Goal: Task Accomplishment & Management: Manage account settings

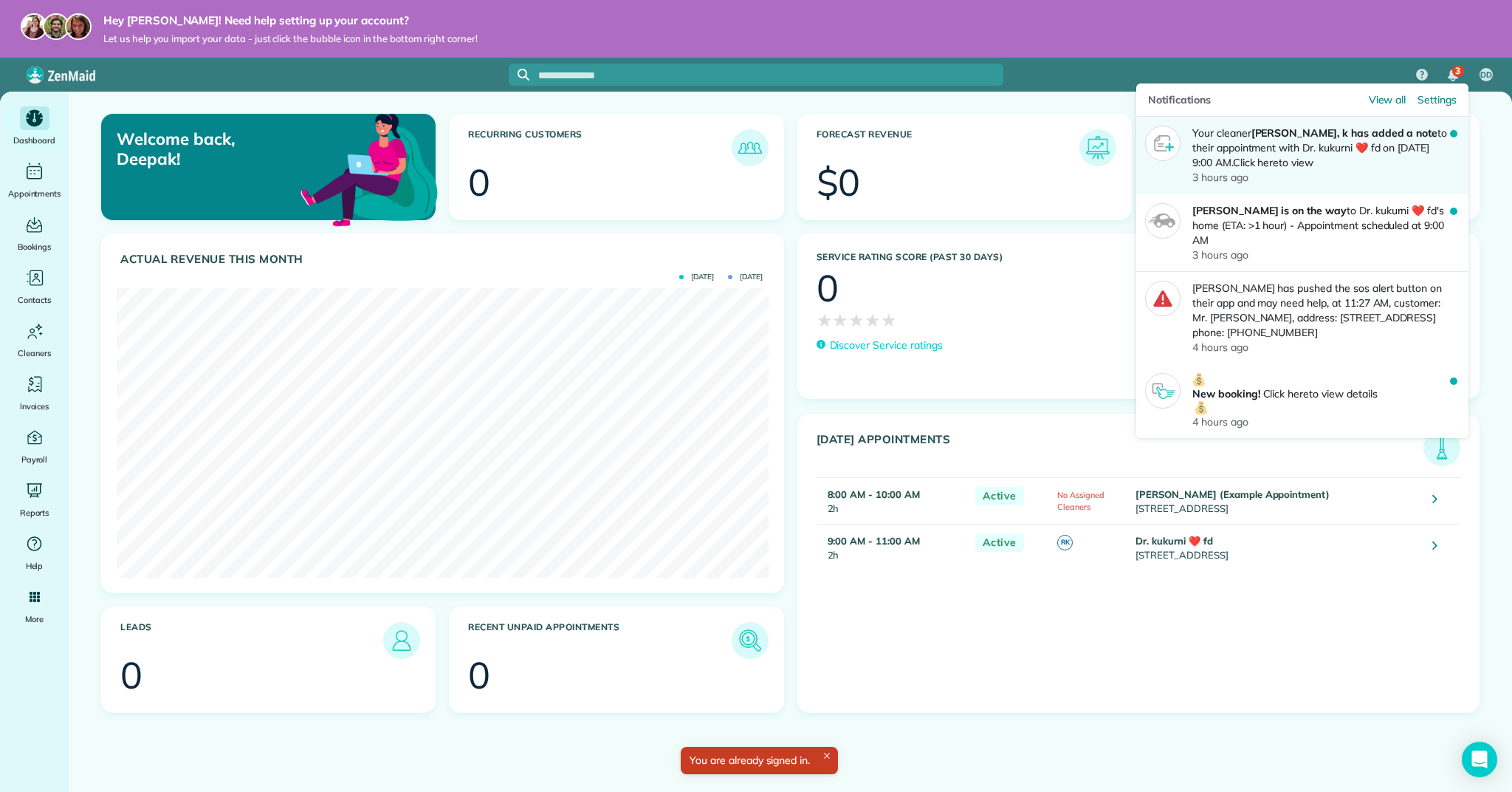
click at [1437, 143] on p "Your cleaner [PERSON_NAME], k has added a note to their appointment with Dr. ku…" at bounding box center [1321, 148] width 258 height 44
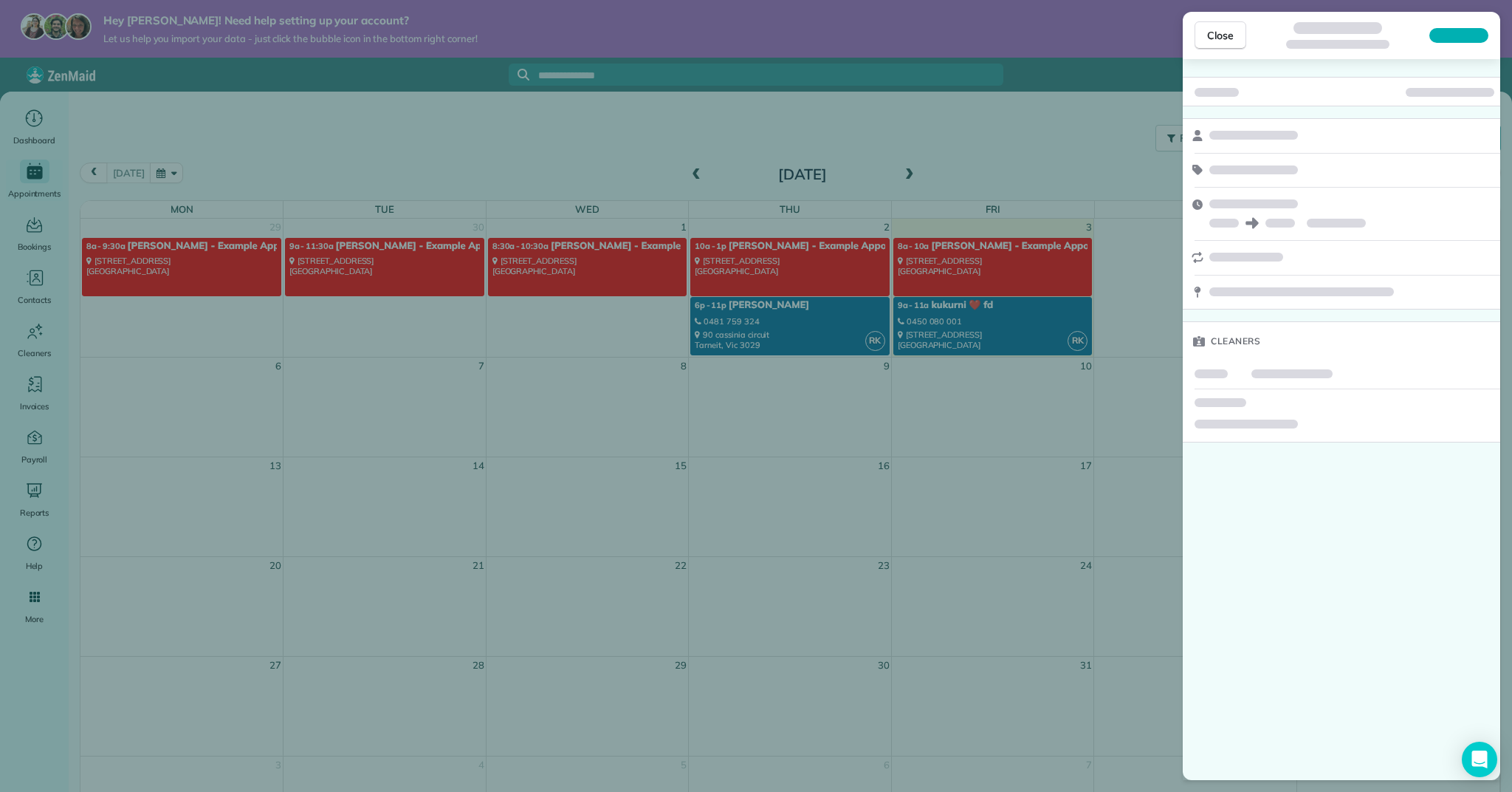
drag, startPoint x: 1227, startPoint y: 42, endPoint x: 1235, endPoint y: 58, distance: 17.9
click at [1228, 43] on button "Close" at bounding box center [1221, 35] width 52 height 28
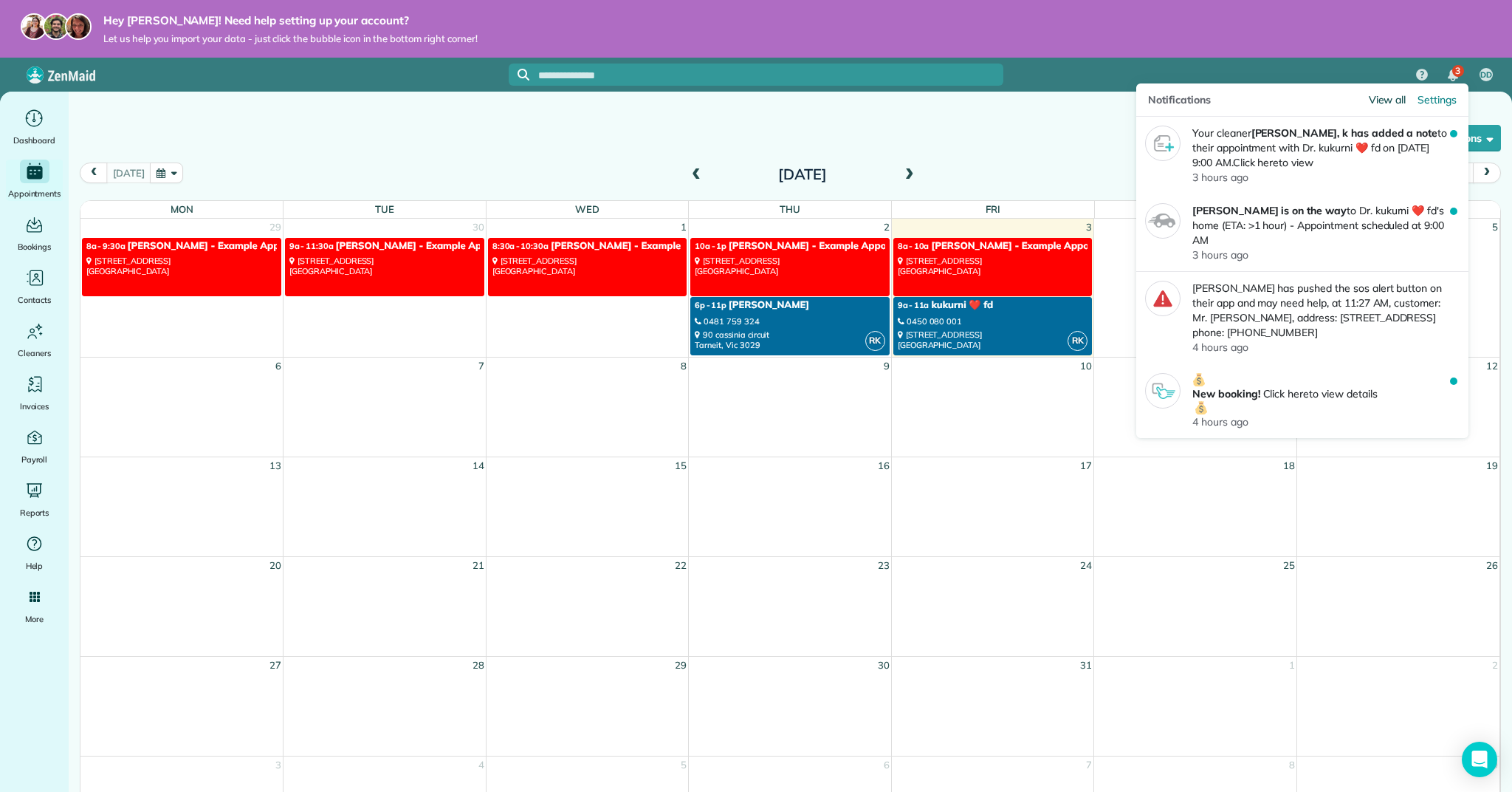
click at [1388, 96] on span "View all" at bounding box center [1387, 99] width 38 height 14
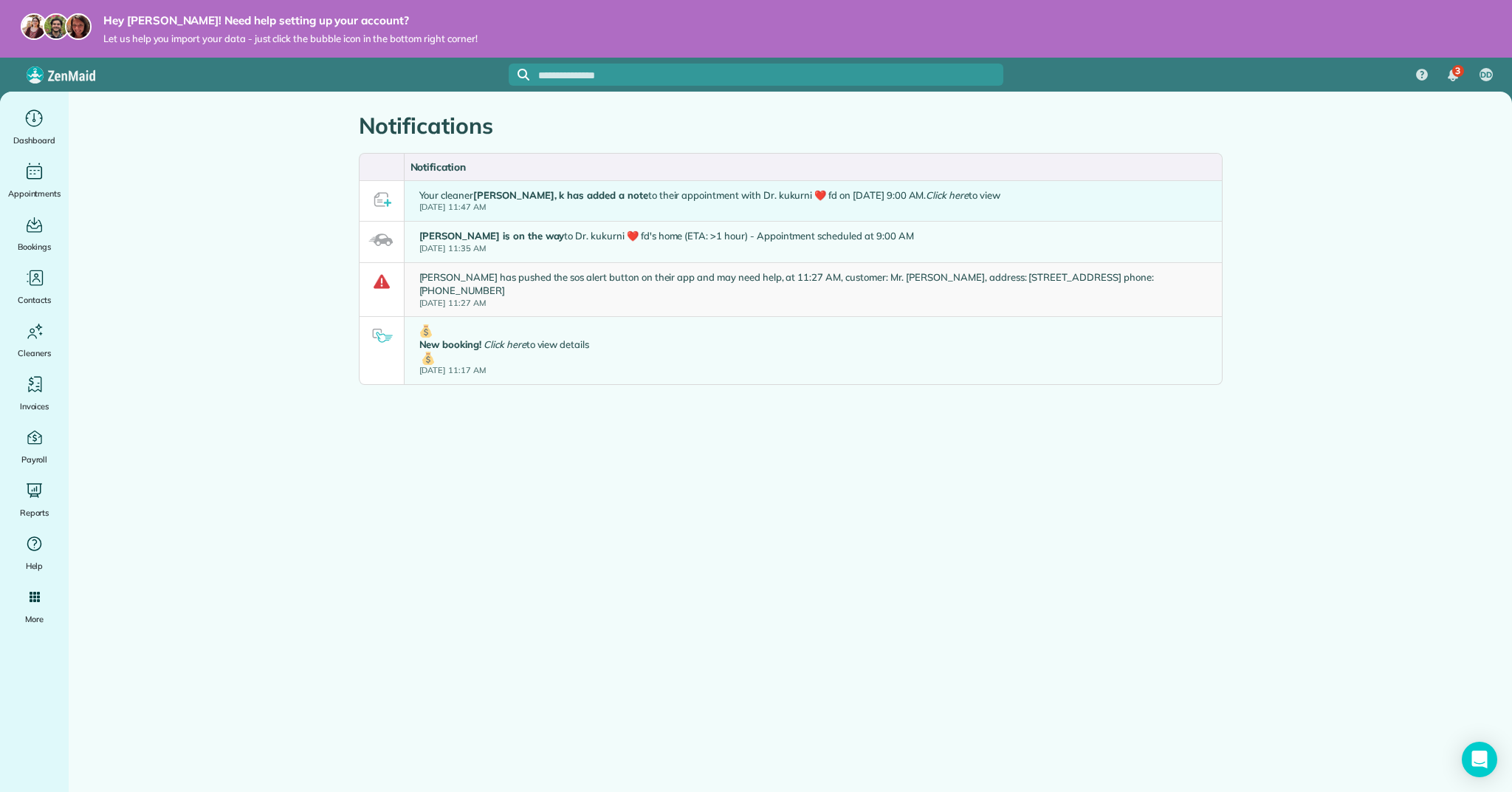
click at [894, 207] on small "Fri, 03 Oct 11:47 AM" at bounding box center [710, 208] width 581 height 12
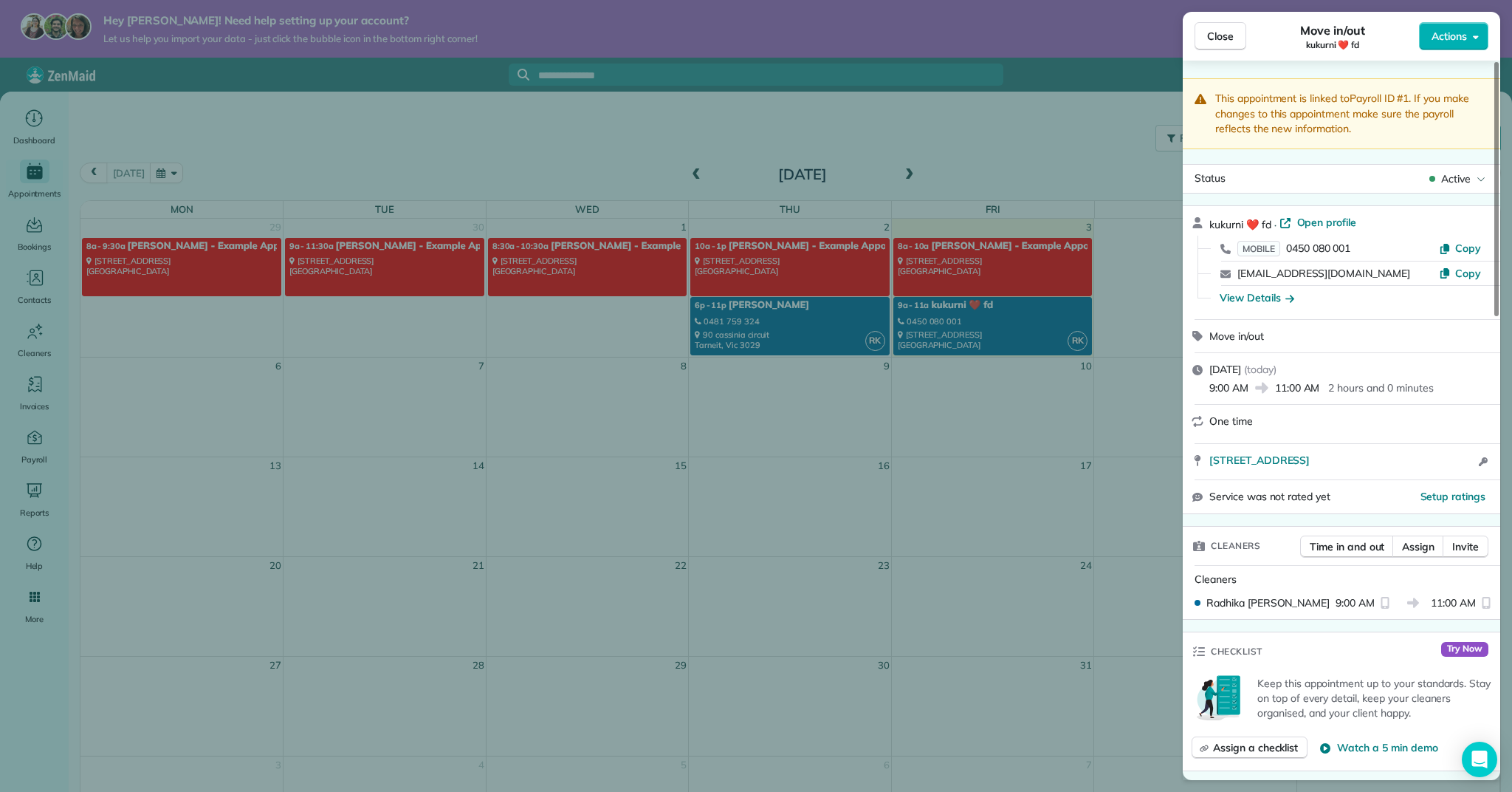
click at [1211, 35] on span "Close" at bounding box center [1221, 36] width 27 height 14
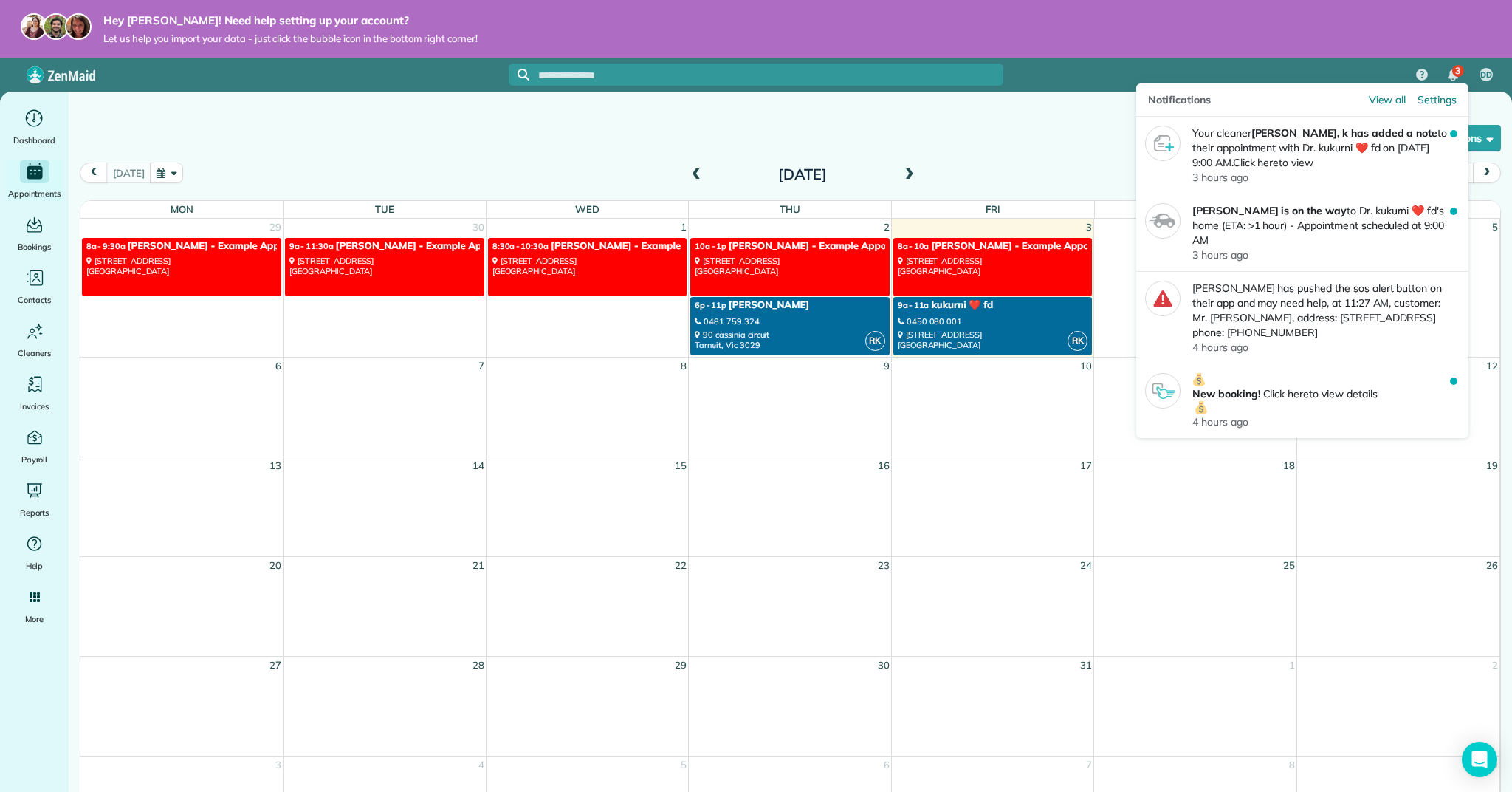
click at [1459, 69] on span "3" at bounding box center [1458, 71] width 5 height 12
click at [1458, 73] on span "3" at bounding box center [1458, 71] width 5 height 12
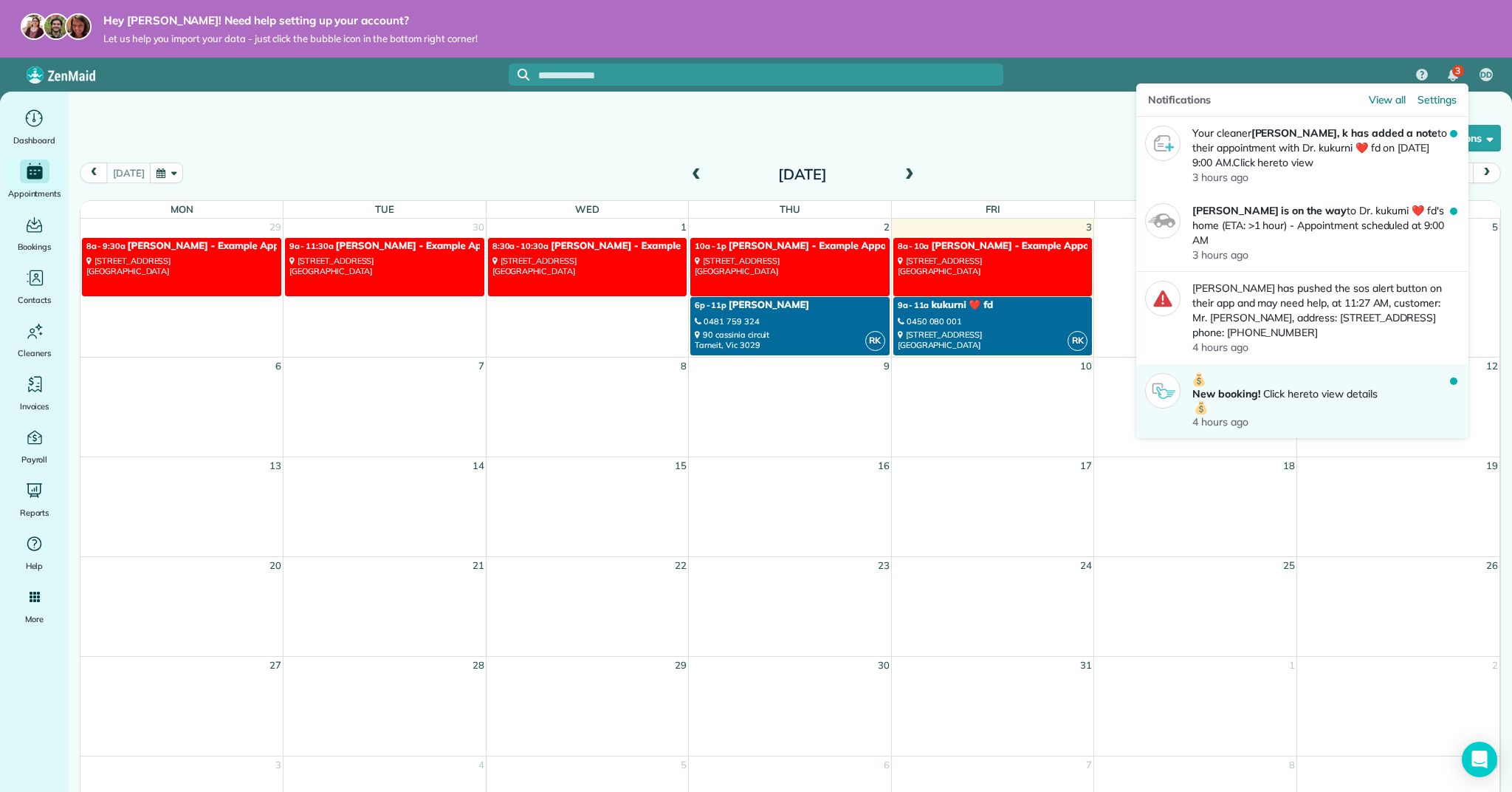
click at [1388, 391] on p "New booking! Click here to view details" at bounding box center [1321, 393] width 258 height 42
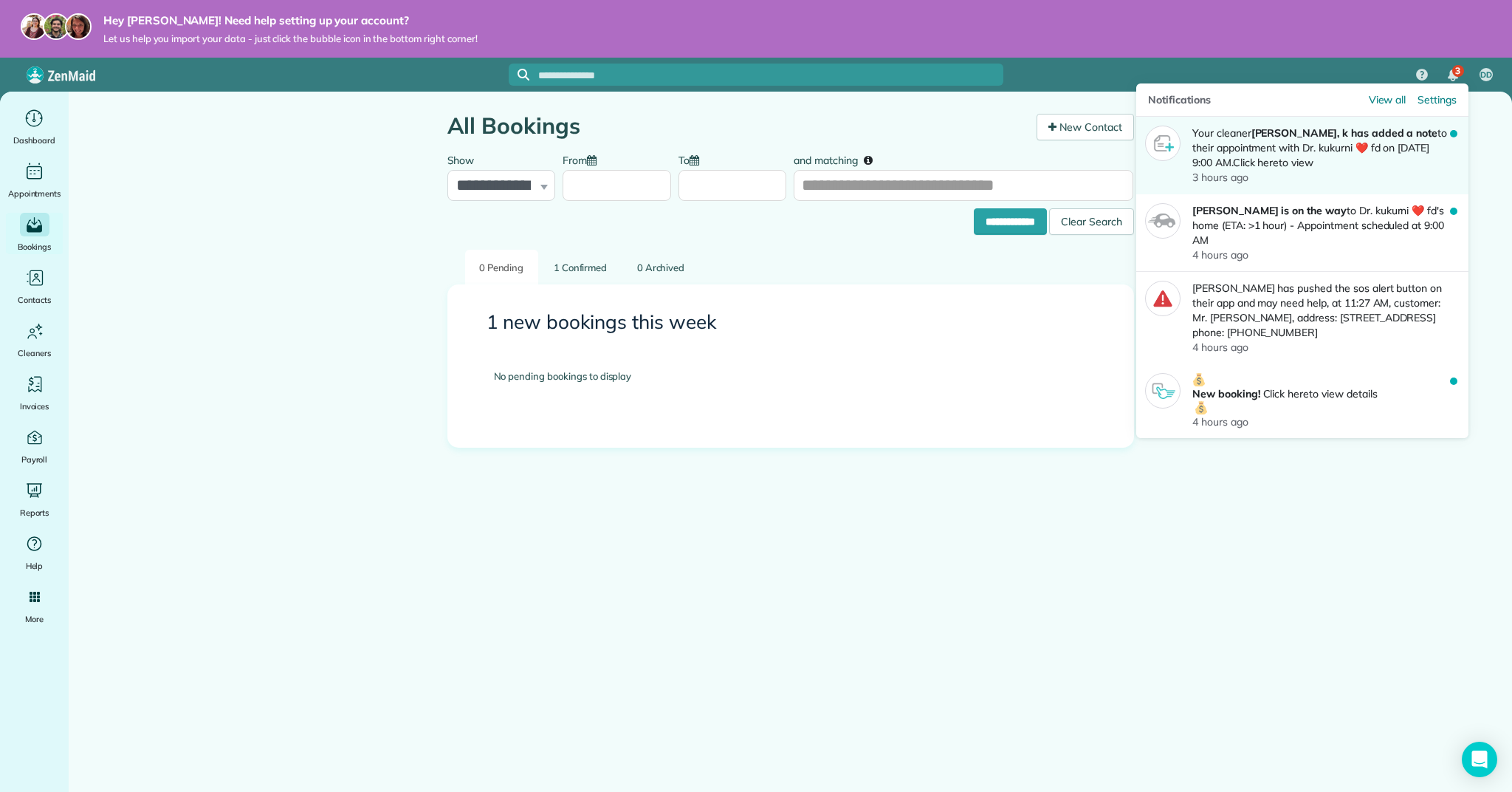
click at [1444, 133] on p "Your cleaner Radhika, k has added a note to their appointment with Dr. kukurni …" at bounding box center [1321, 148] width 258 height 44
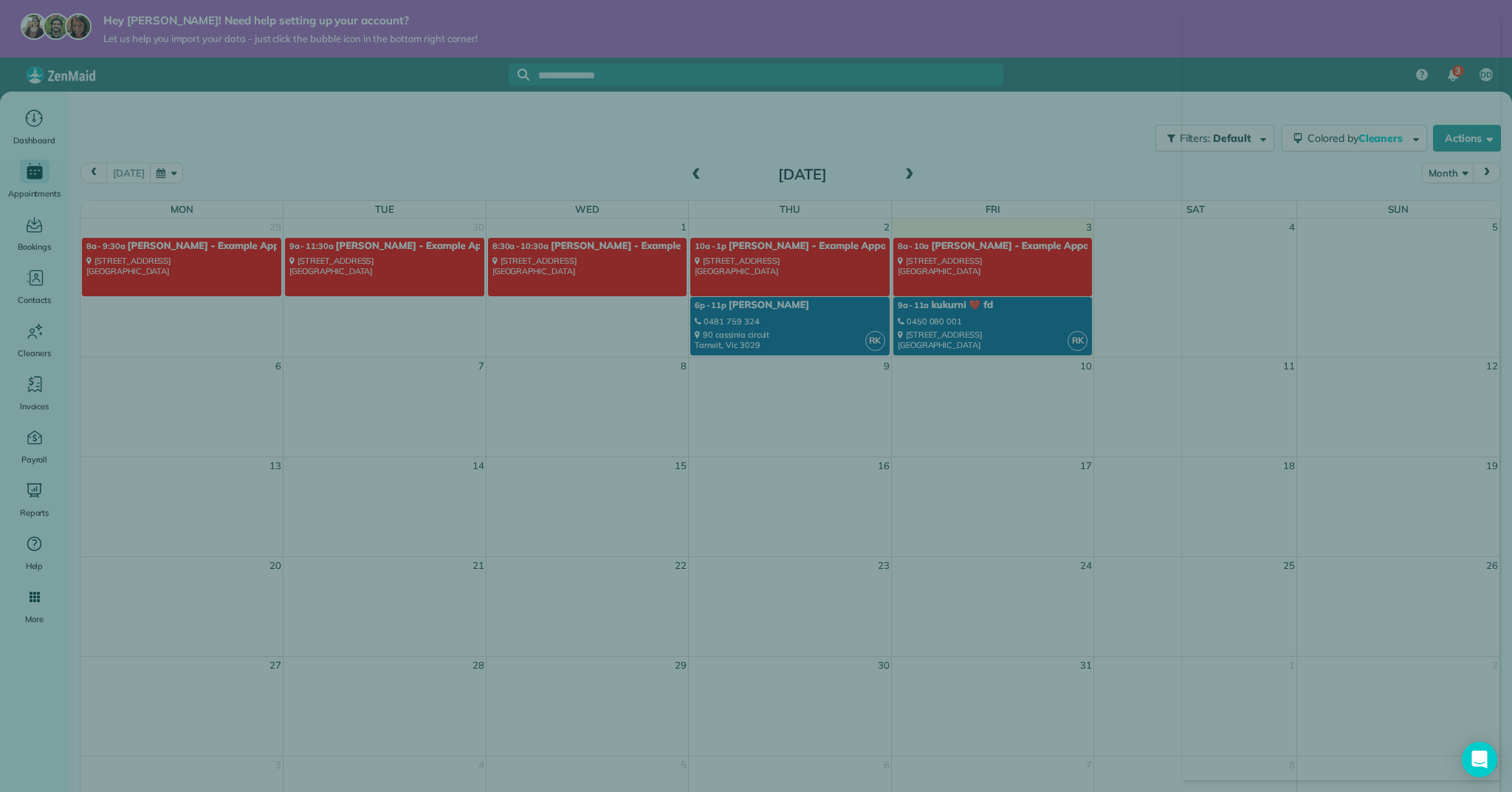
drag, startPoint x: 1470, startPoint y: 471, endPoint x: 1467, endPoint y: 464, distance: 7.6
click at [1470, 468] on div at bounding box center [1341, 395] width 318 height 768
click at [1450, 138] on div at bounding box center [1341, 395] width 318 height 768
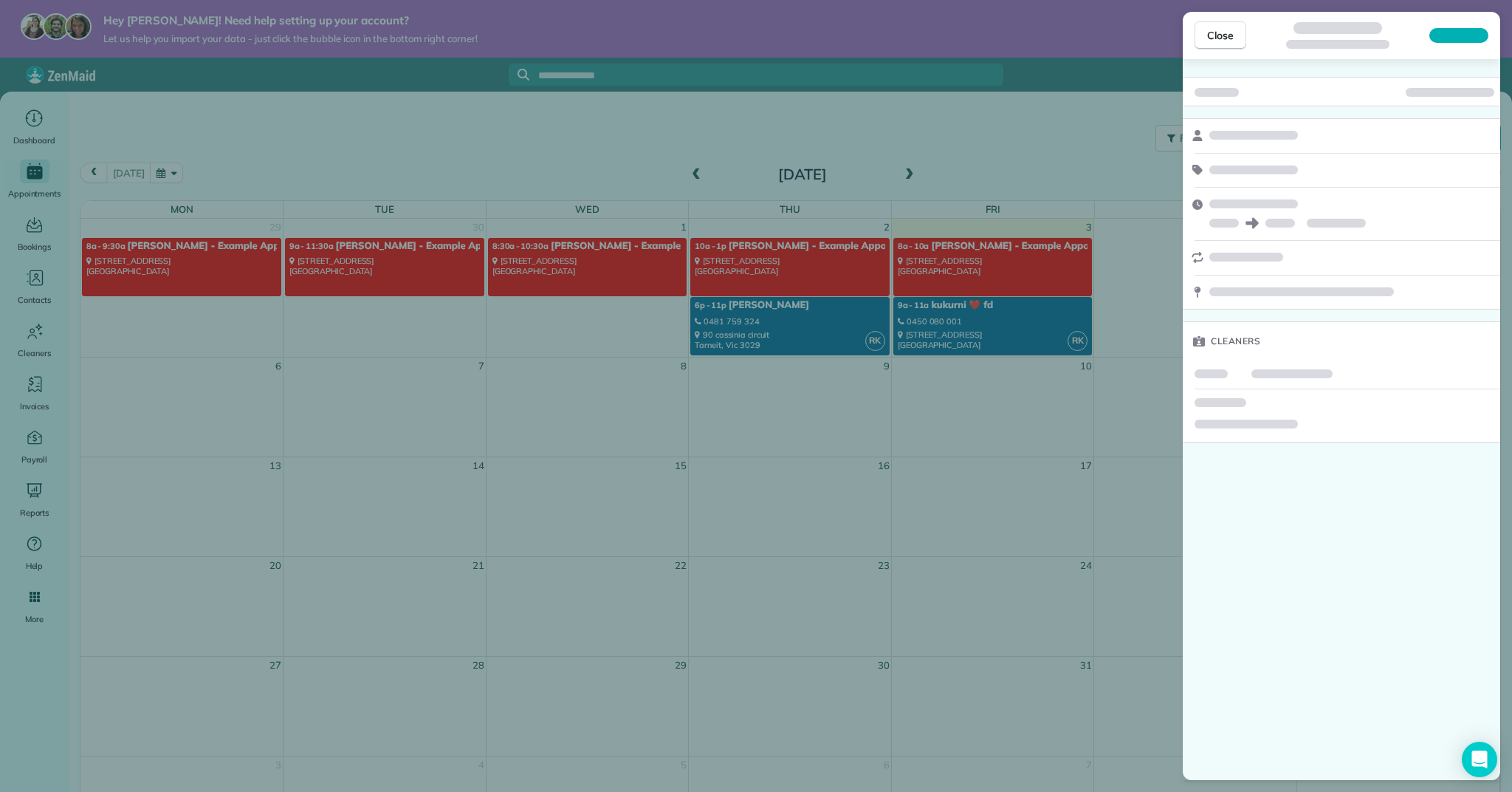
drag, startPoint x: 1223, startPoint y: 31, endPoint x: 1221, endPoint y: 40, distance: 9.2
click at [1223, 32] on span "Close" at bounding box center [1221, 35] width 27 height 14
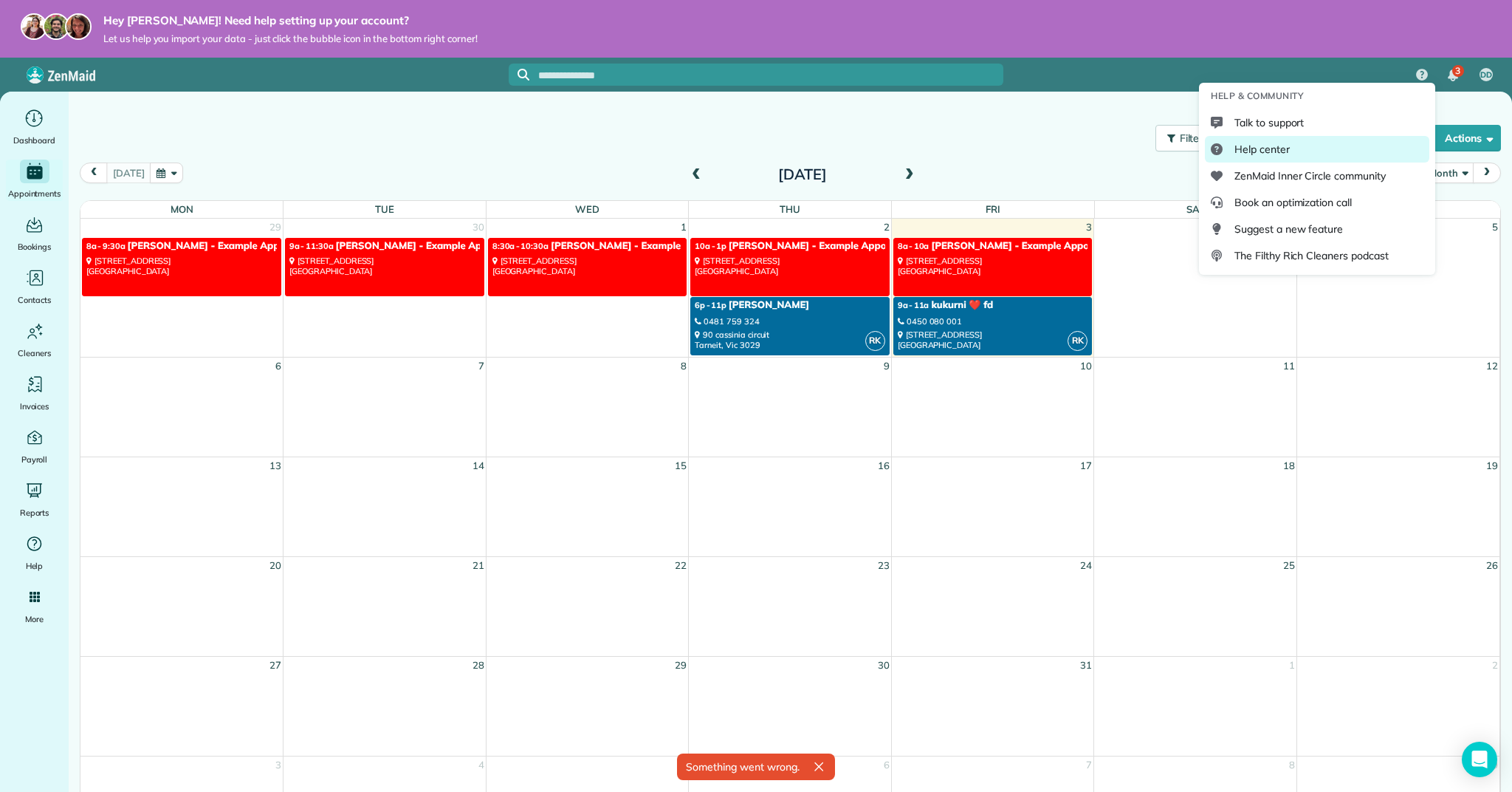
click at [1360, 145] on link "Help center" at bounding box center [1317, 150] width 225 height 27
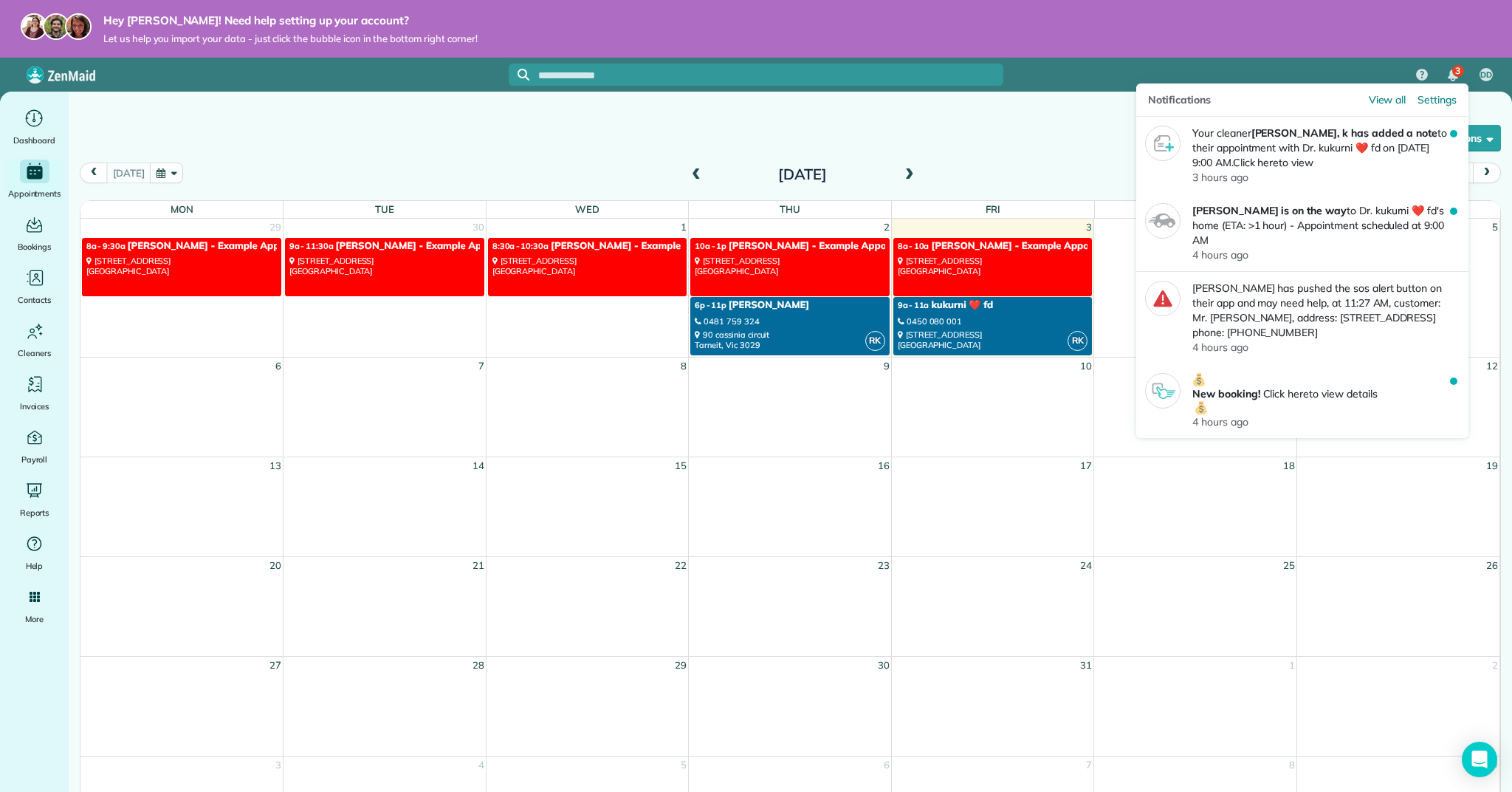
click at [1442, 71] on div "3" at bounding box center [1453, 75] width 31 height 33
click at [1381, 101] on span "View all" at bounding box center [1387, 99] width 38 height 14
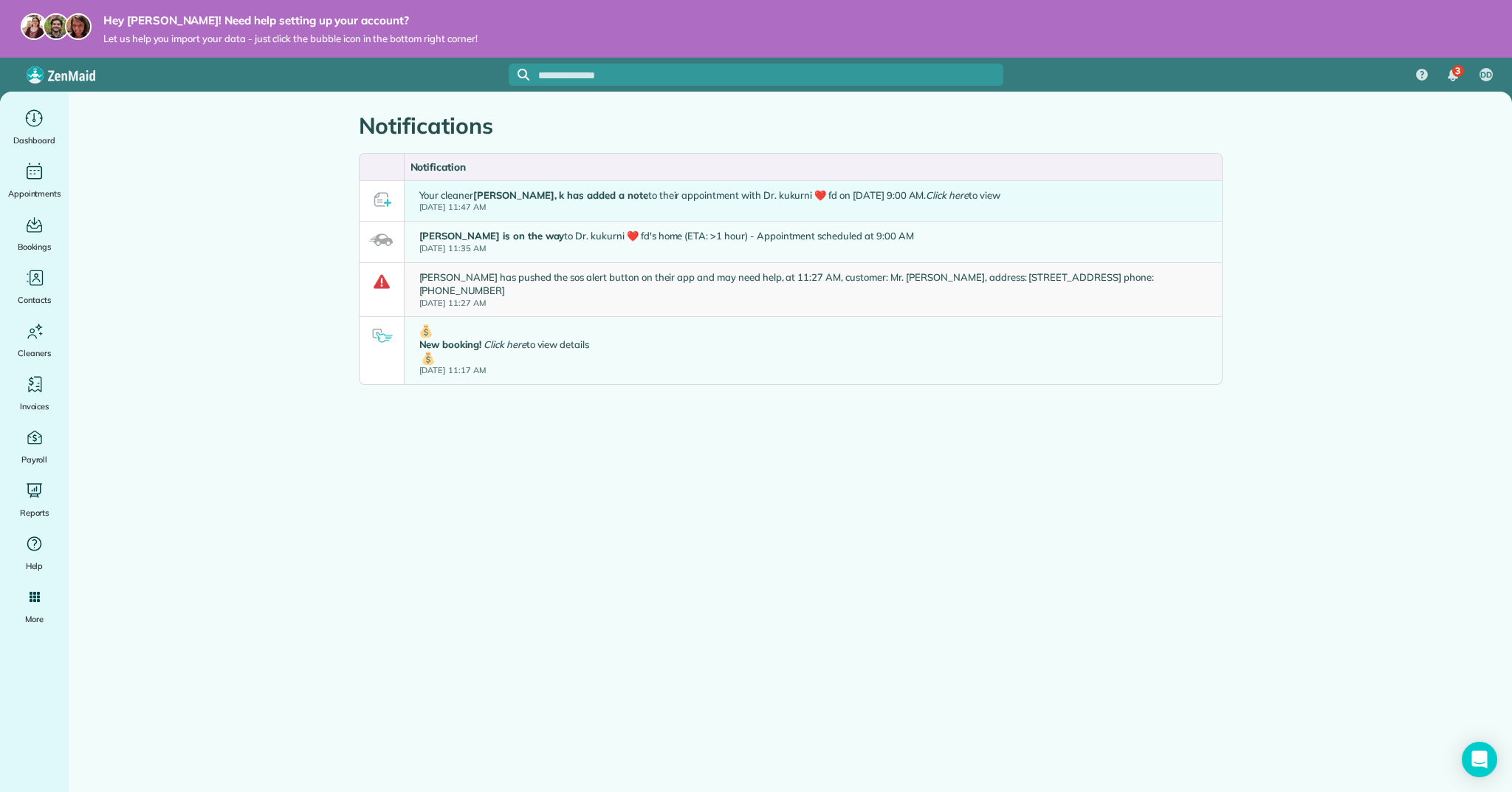
click at [948, 193] on div "Your cleaner [PERSON_NAME], k has added a note to their appointment with Dr. ku…" at bounding box center [710, 201] width 581 height 25
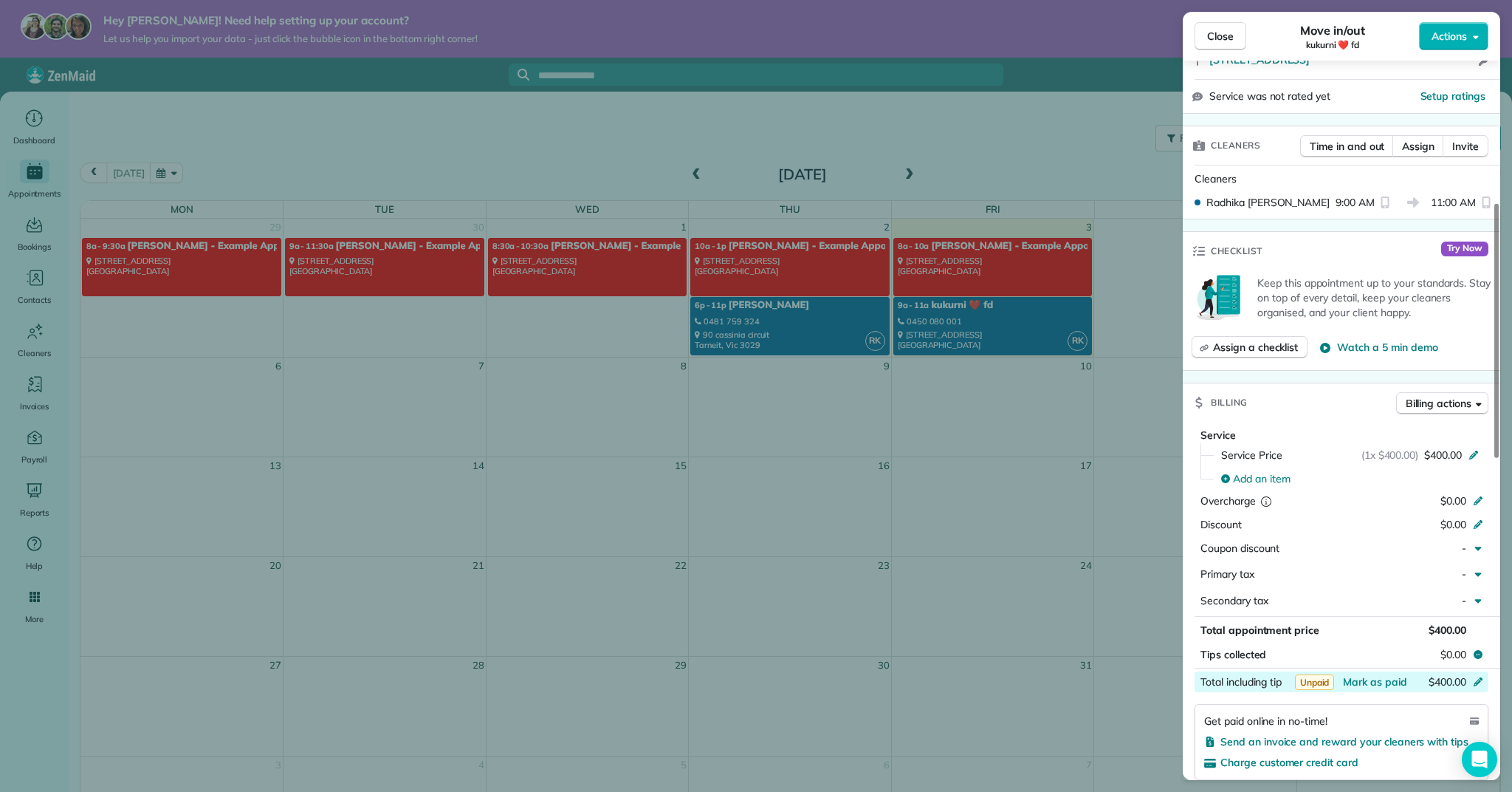
scroll to position [1309, 0]
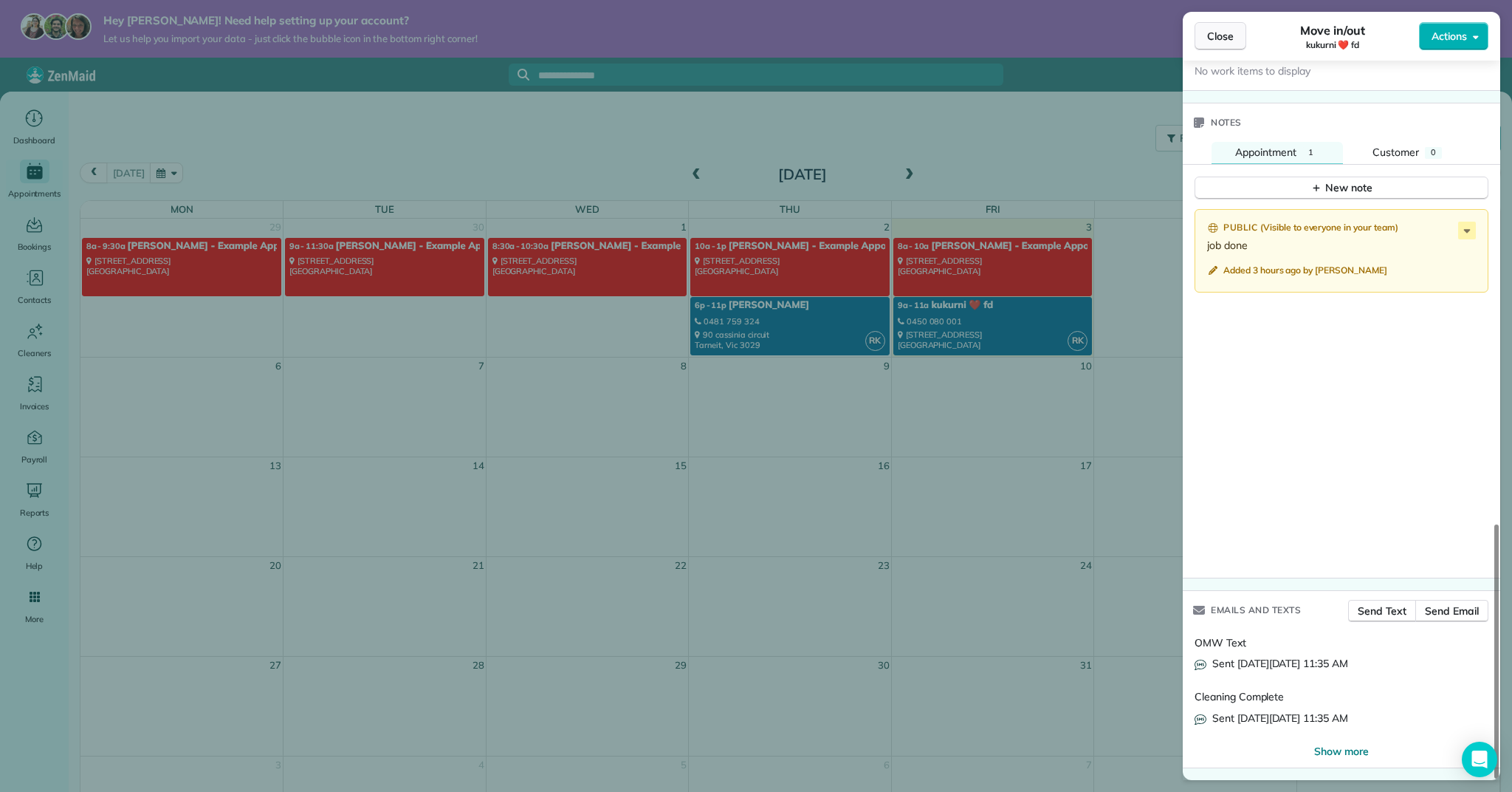
click at [1217, 44] on button "Close" at bounding box center [1221, 36] width 52 height 28
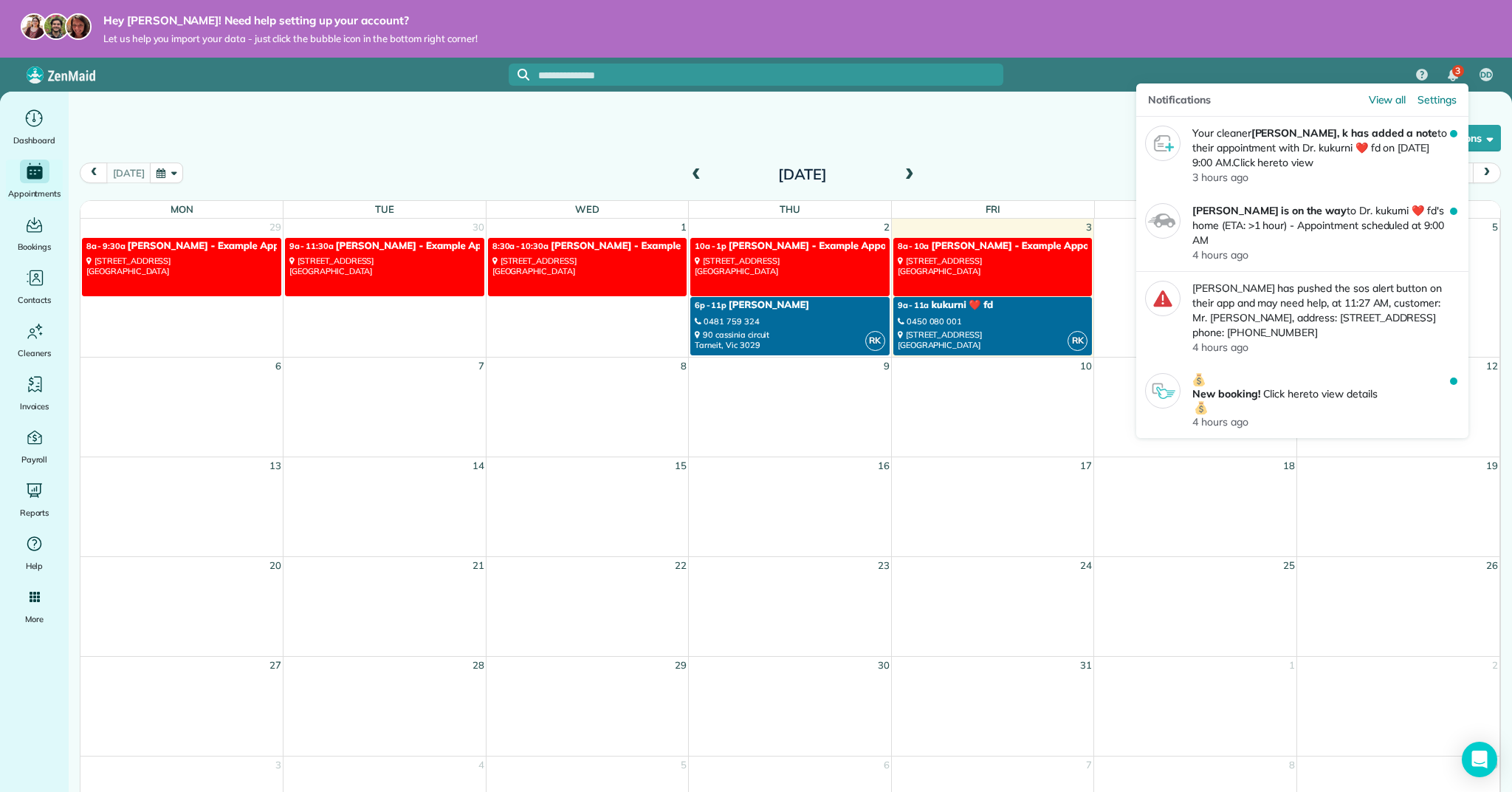
click at [1456, 66] on span "3" at bounding box center [1458, 71] width 5 height 12
click at [1434, 104] on span "Settings" at bounding box center [1438, 99] width 40 height 14
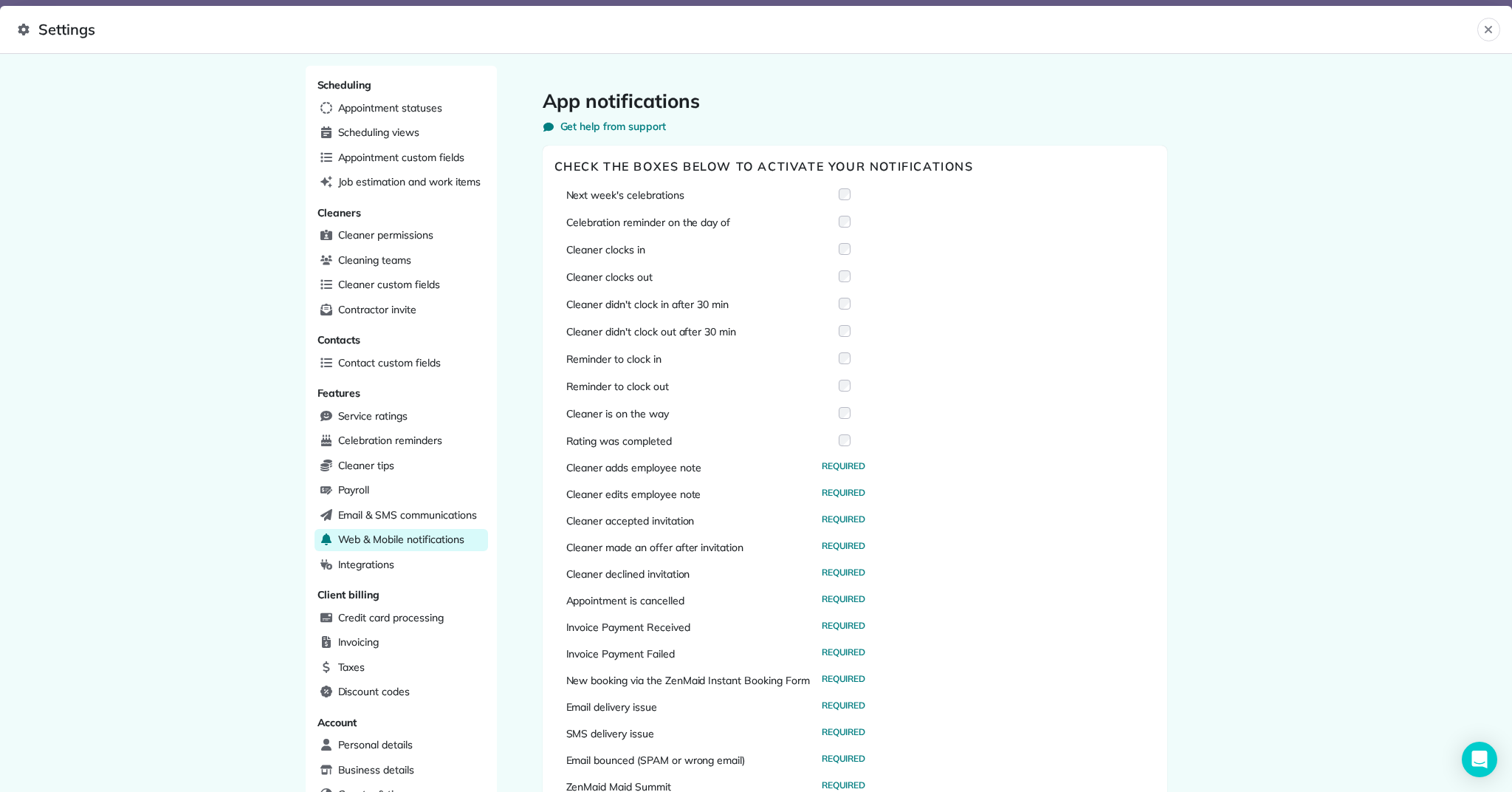
click at [843, 434] on div "Rating was completed" at bounding box center [709, 440] width 285 height 15
click at [859, 253] on div "Cleaner clocks in" at bounding box center [716, 249] width 300 height 15
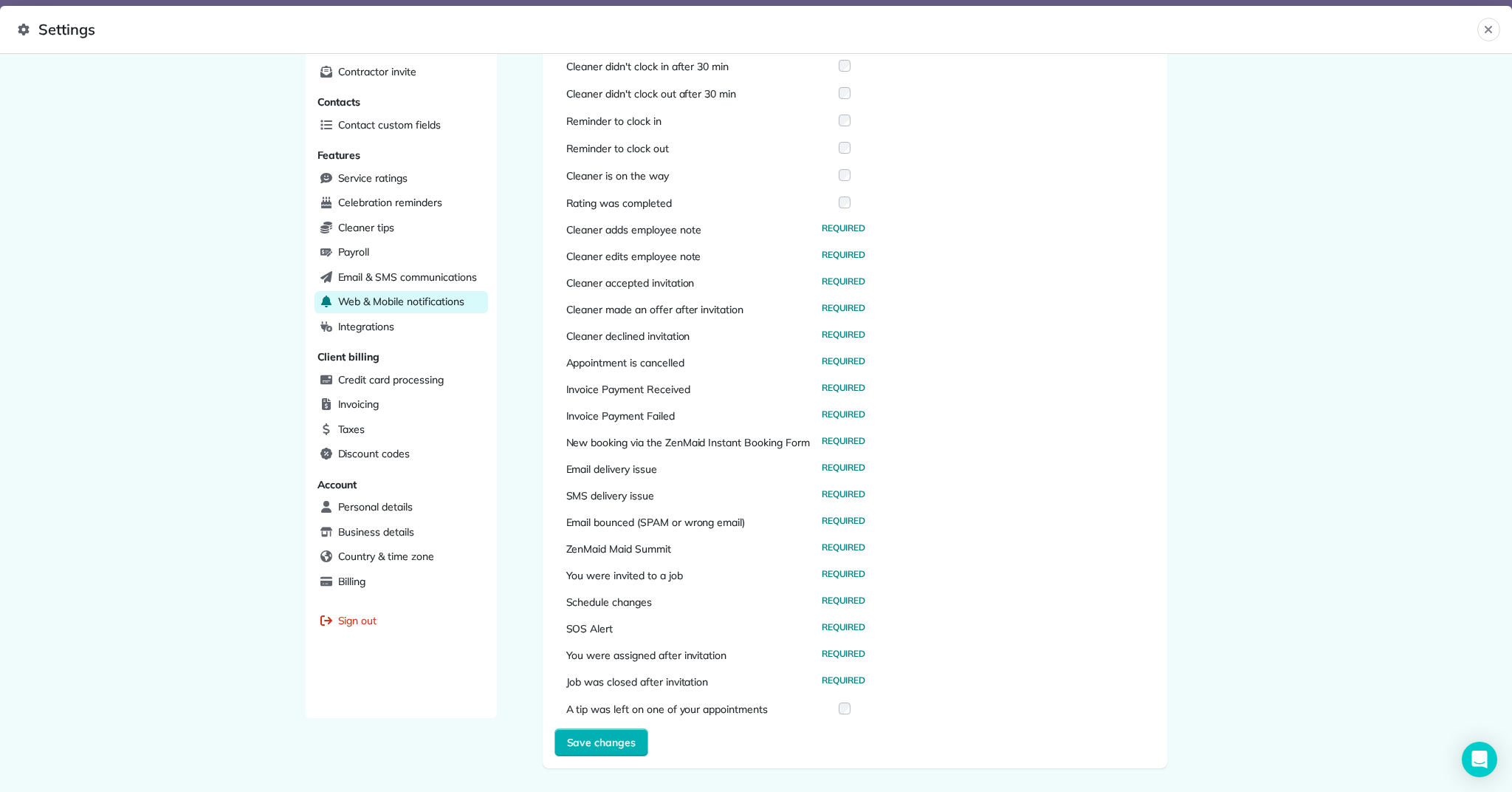
scroll to position [238, 0]
click at [594, 745] on span "Save changes" at bounding box center [602, 742] width 70 height 14
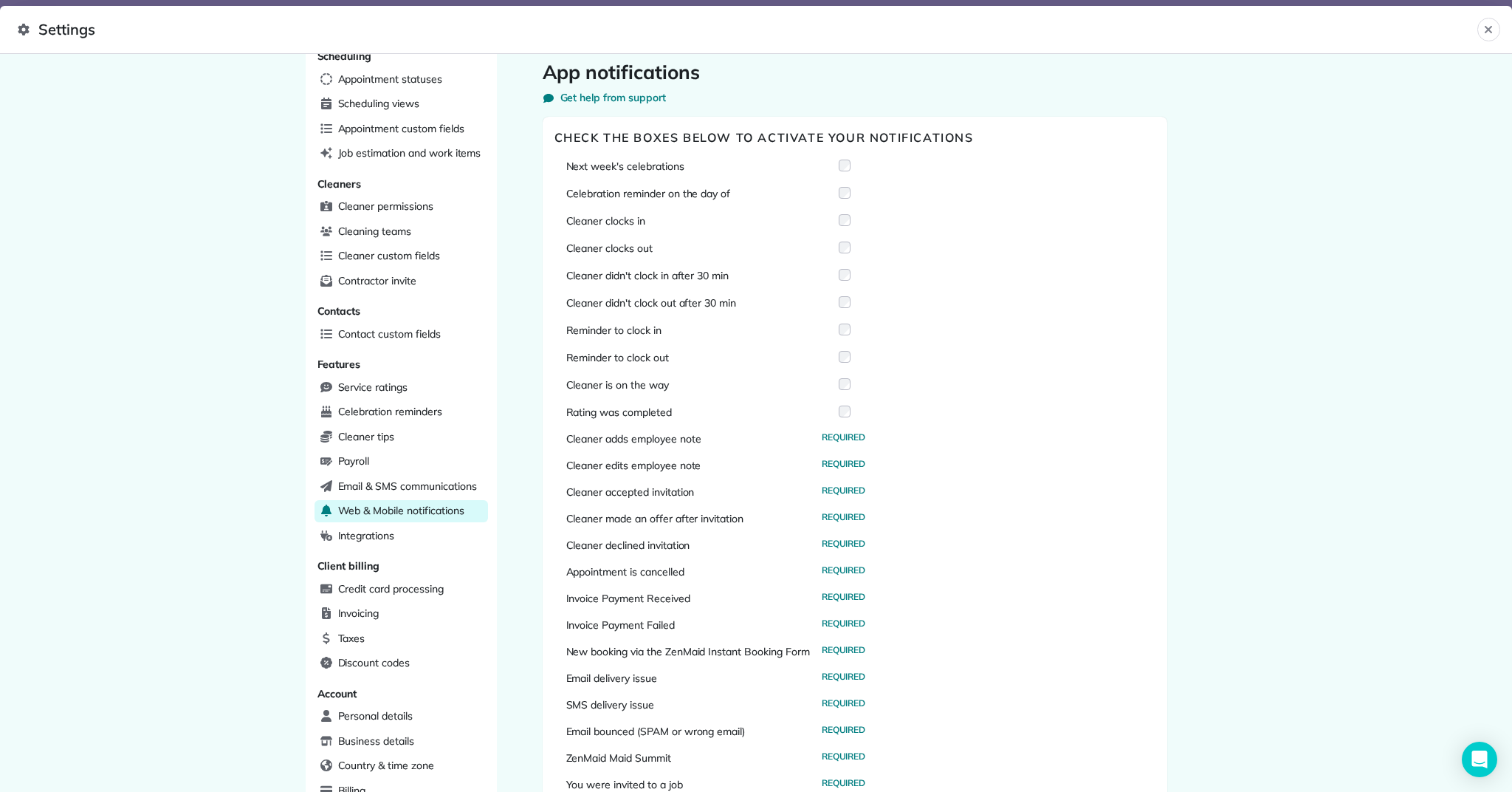
scroll to position [0, 0]
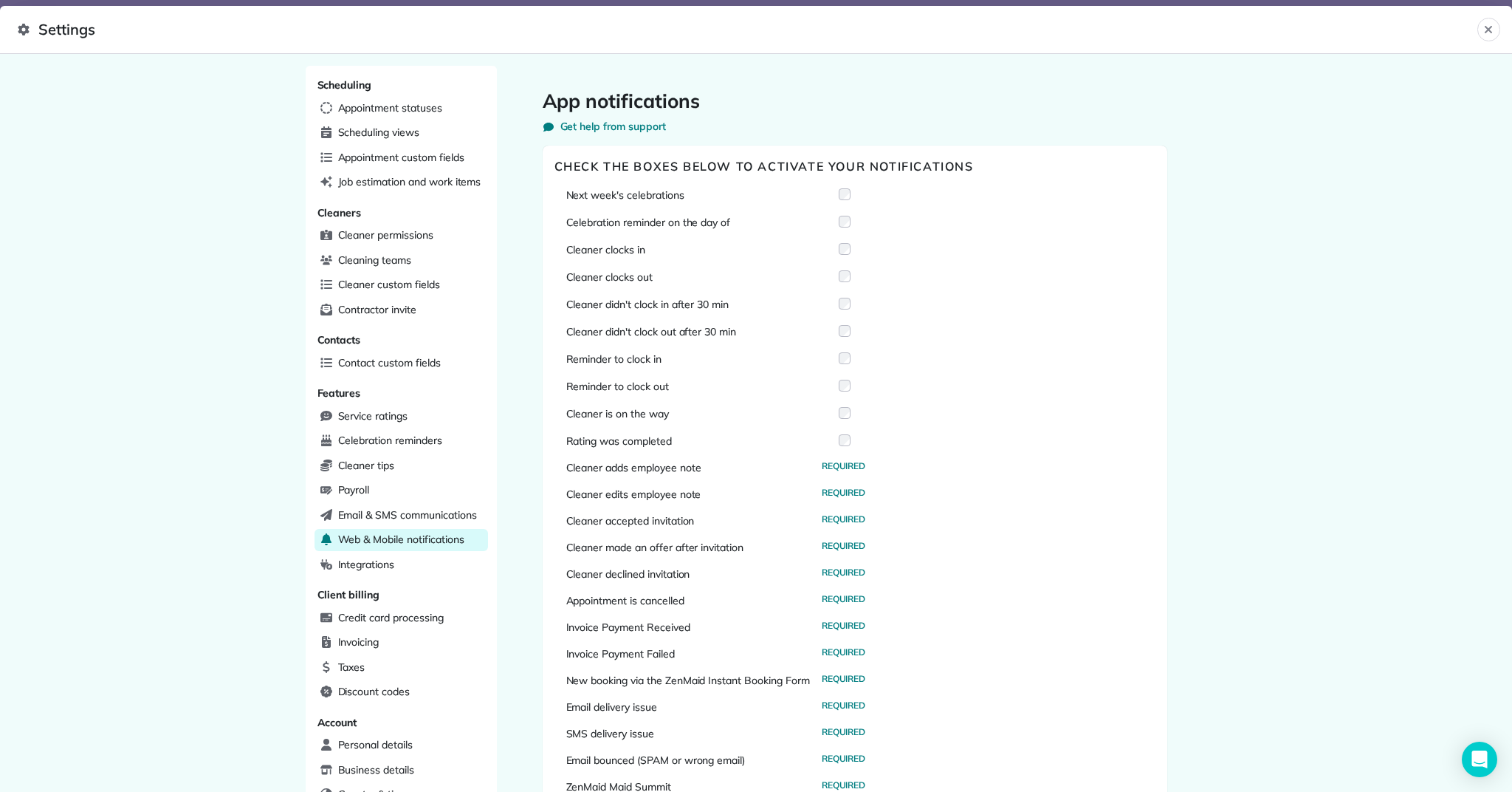
drag, startPoint x: 1486, startPoint y: 30, endPoint x: 1491, endPoint y: 60, distance: 30.4
click at [1486, 30] on icon "Close" at bounding box center [1489, 29] width 12 height 12
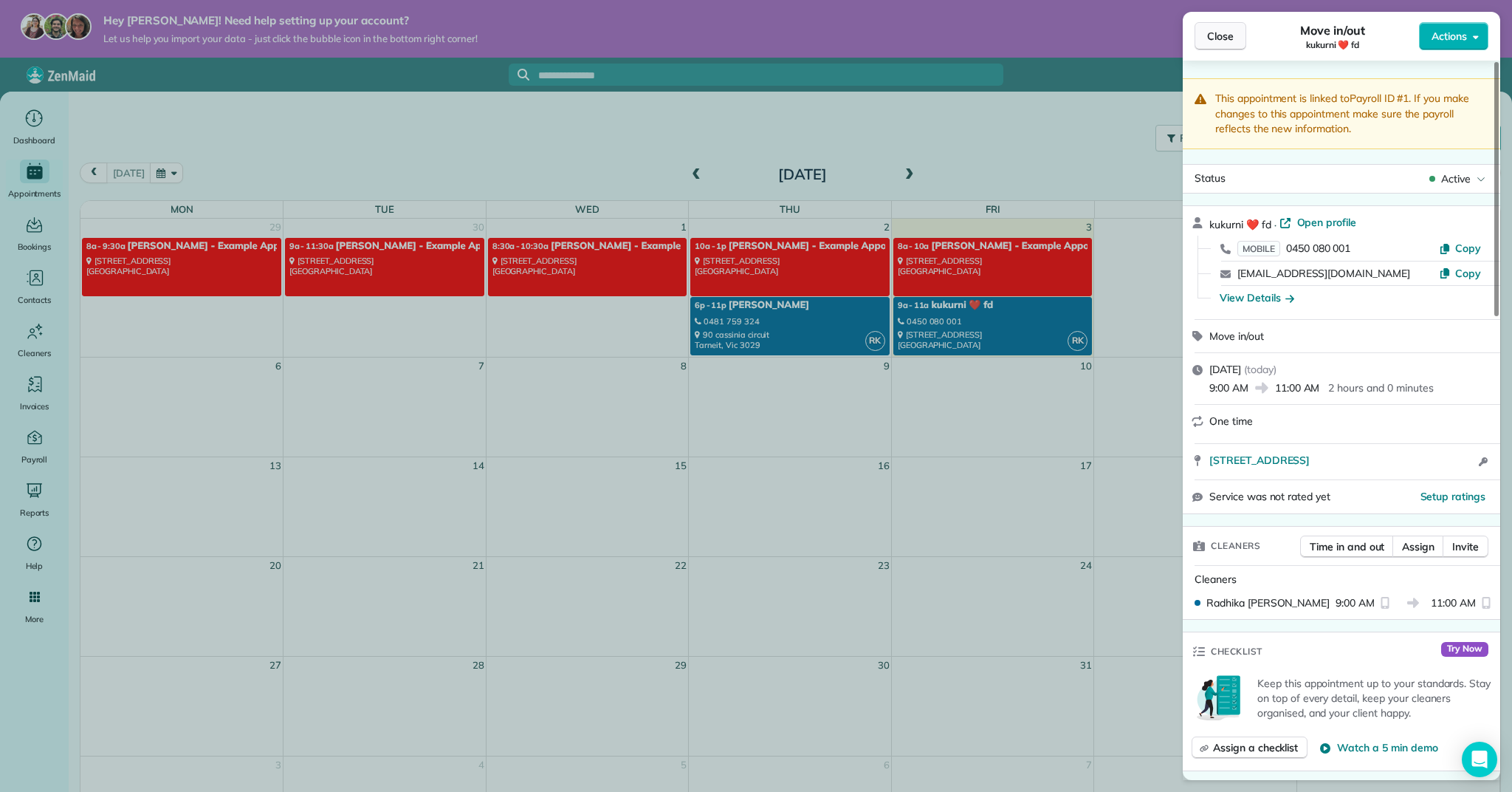
click at [1231, 42] on span "Close" at bounding box center [1221, 36] width 27 height 14
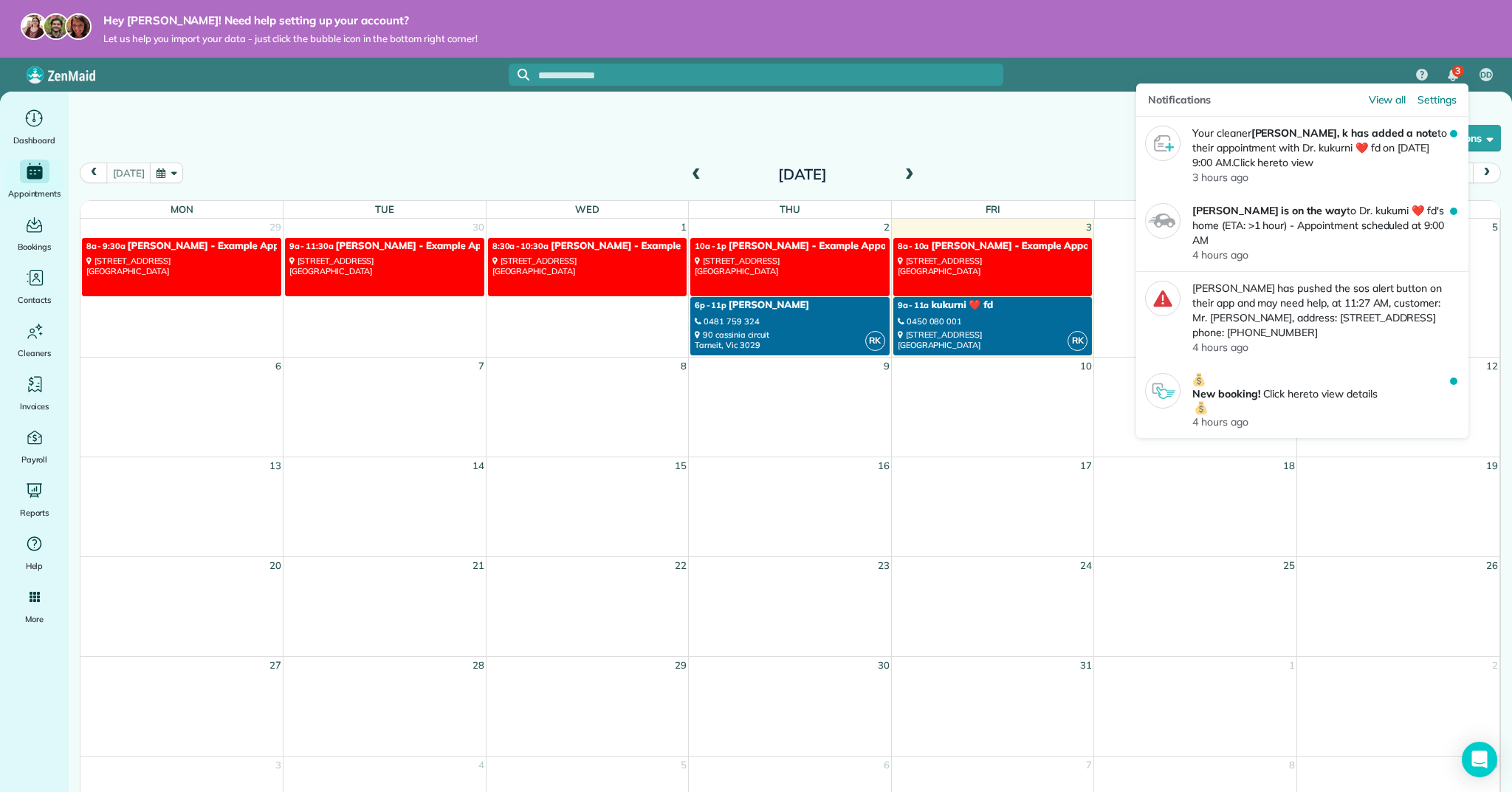
drag, startPoint x: 1449, startPoint y: 70, endPoint x: 1450, endPoint y: 78, distance: 8.1
click at [1449, 70] on img "3 unread notifications" at bounding box center [1453, 75] width 11 height 12
click at [1352, 250] on div "4 hours ago" at bounding box center [1321, 255] width 258 height 15
click at [1162, 220] on img at bounding box center [1162, 220] width 34 height 34
click at [1240, 242] on p "Radhika kunwar is on the way to Dr. kukurni ❤️ fd's home (ETA: >1 hour) - Appoi…" at bounding box center [1321, 225] width 258 height 44
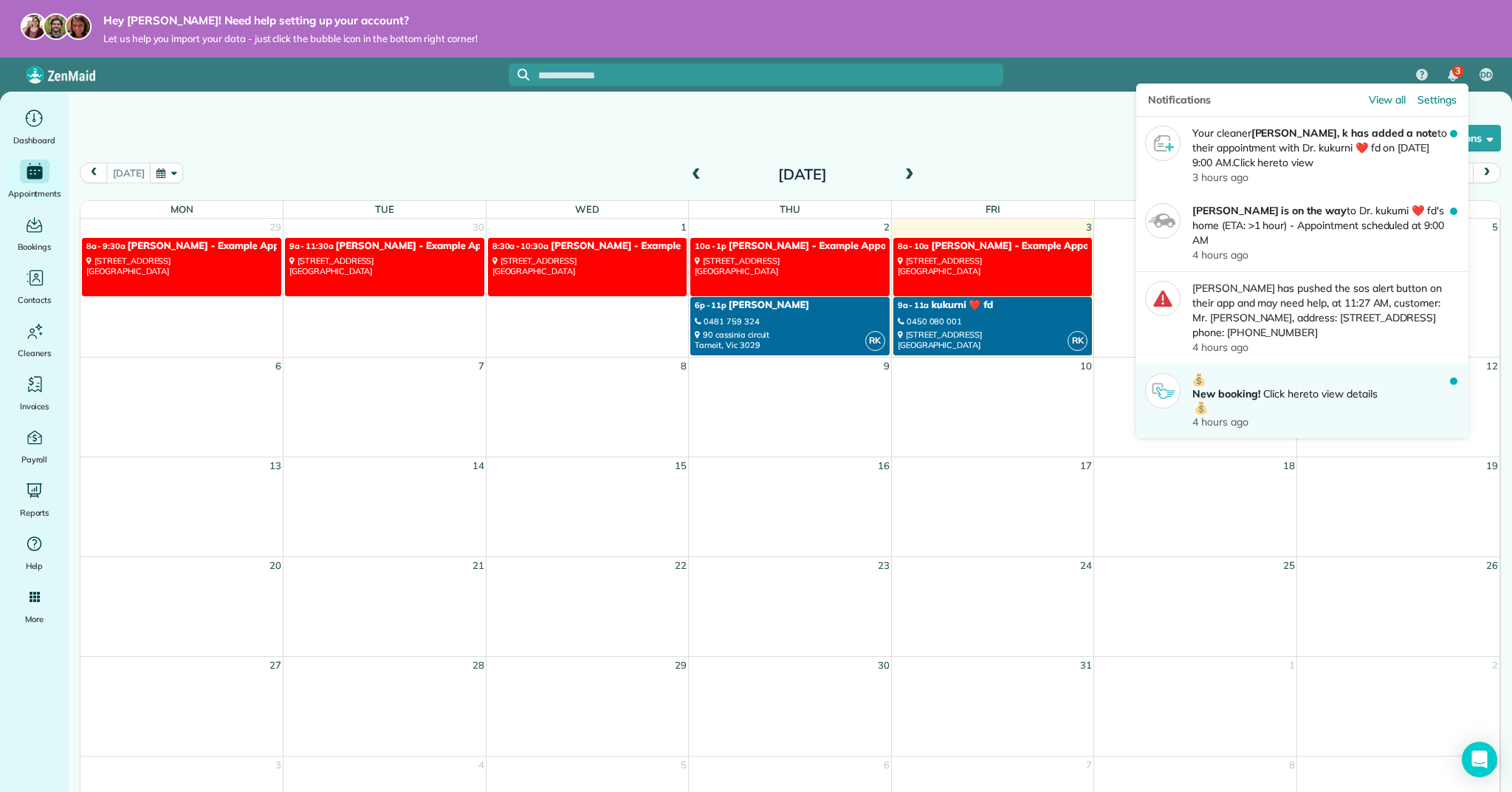
click at [1258, 390] on strong "New booking!" at bounding box center [1226, 394] width 68 height 14
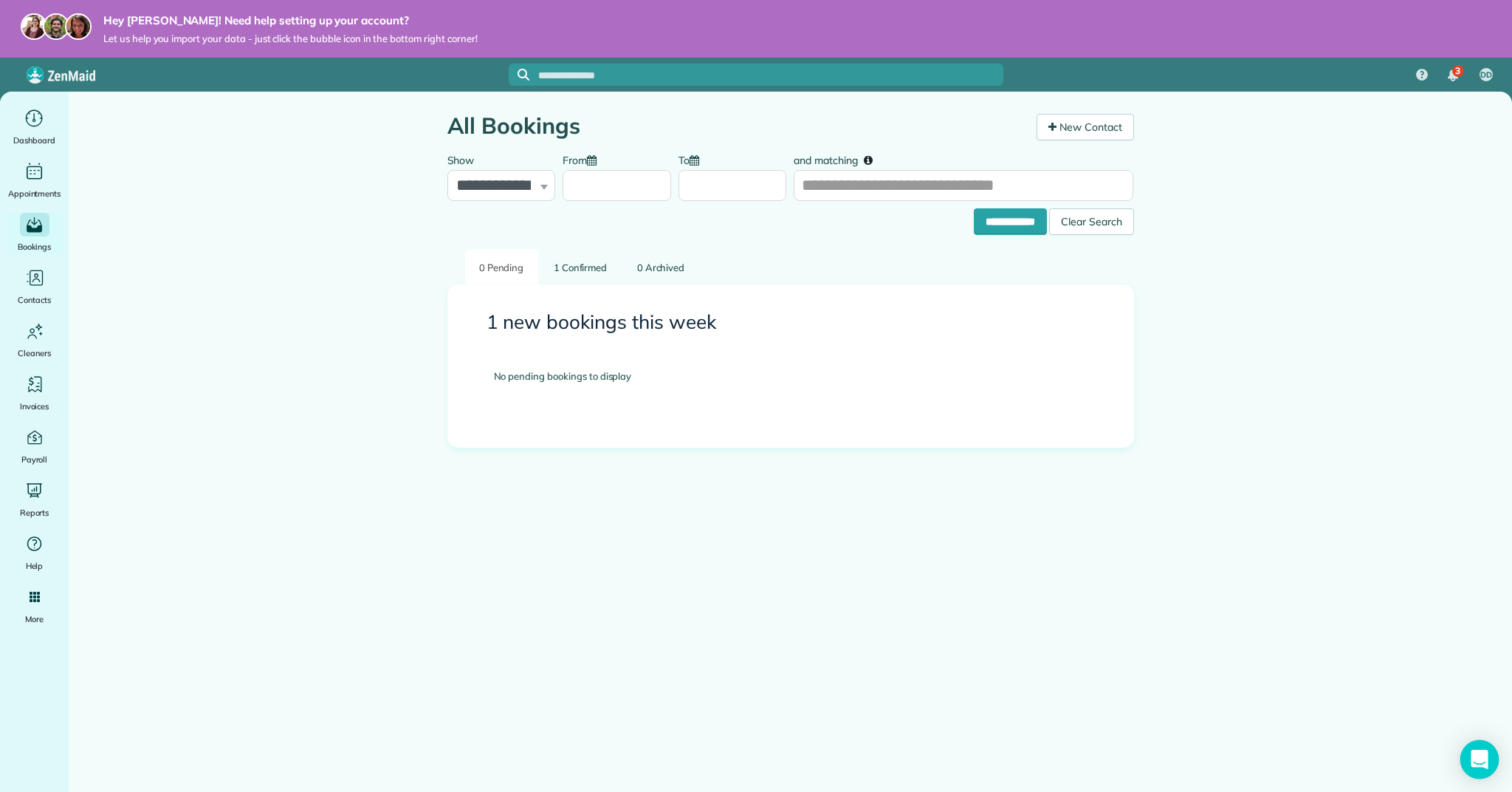
click at [1479, 746] on div "Open Intercom Messenger" at bounding box center [1480, 759] width 40 height 40
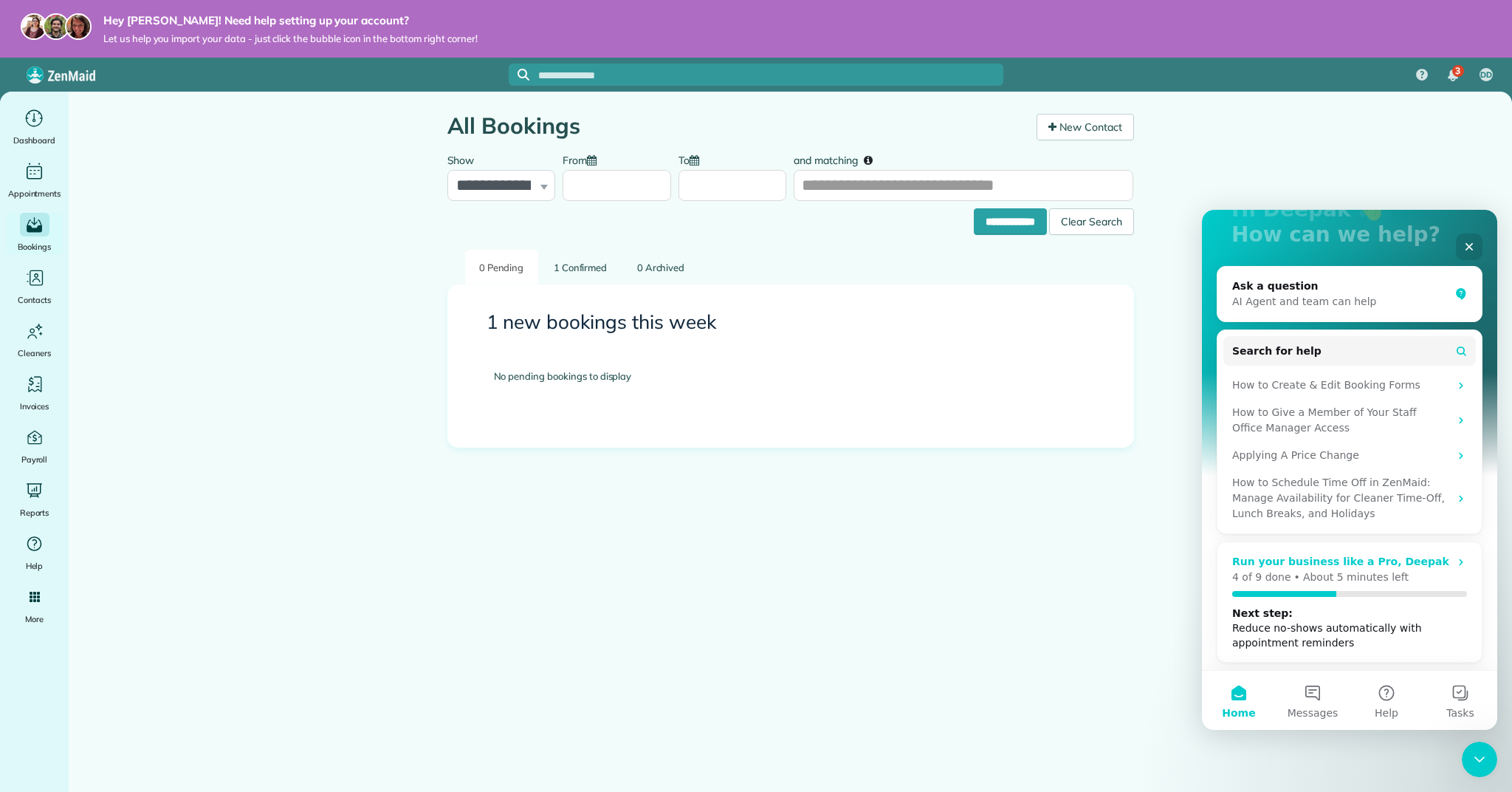
click at [1352, 580] on p "About 5 minutes left" at bounding box center [1356, 578] width 105 height 15
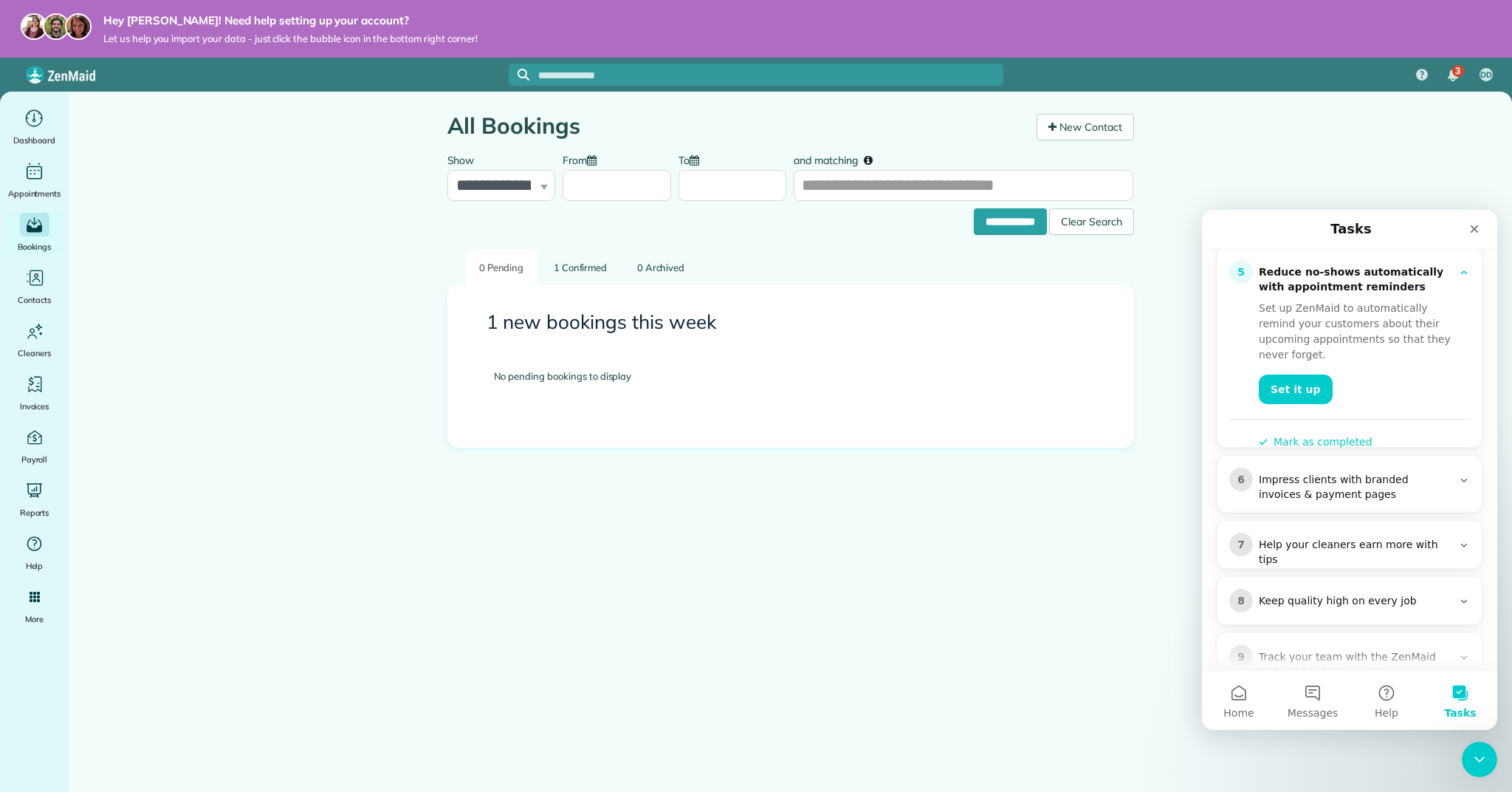
scroll to position [451, 0]
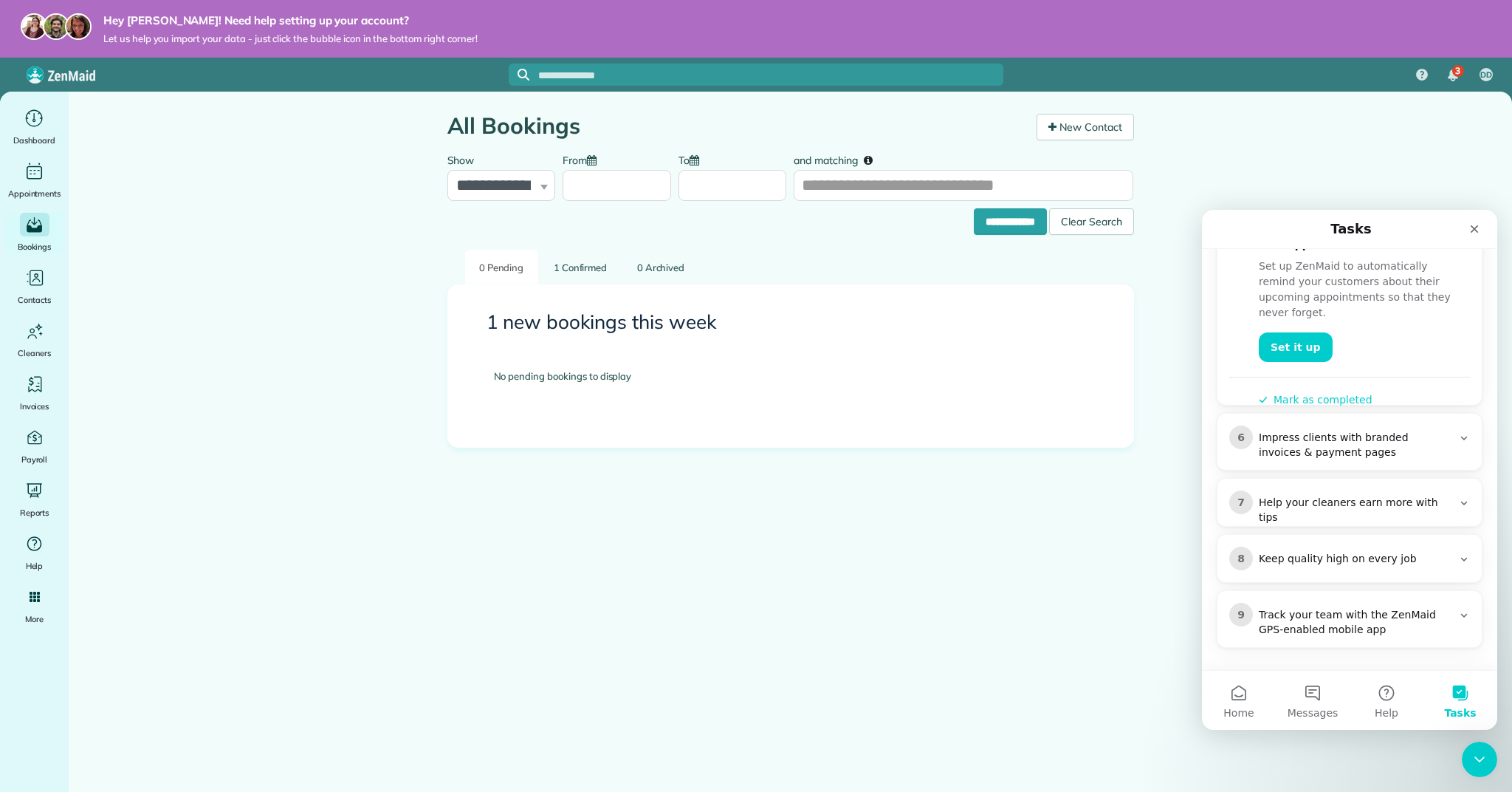
click at [1371, 448] on div "Impress clients with branded invoices & payment pages" at bounding box center [1356, 445] width 193 height 30
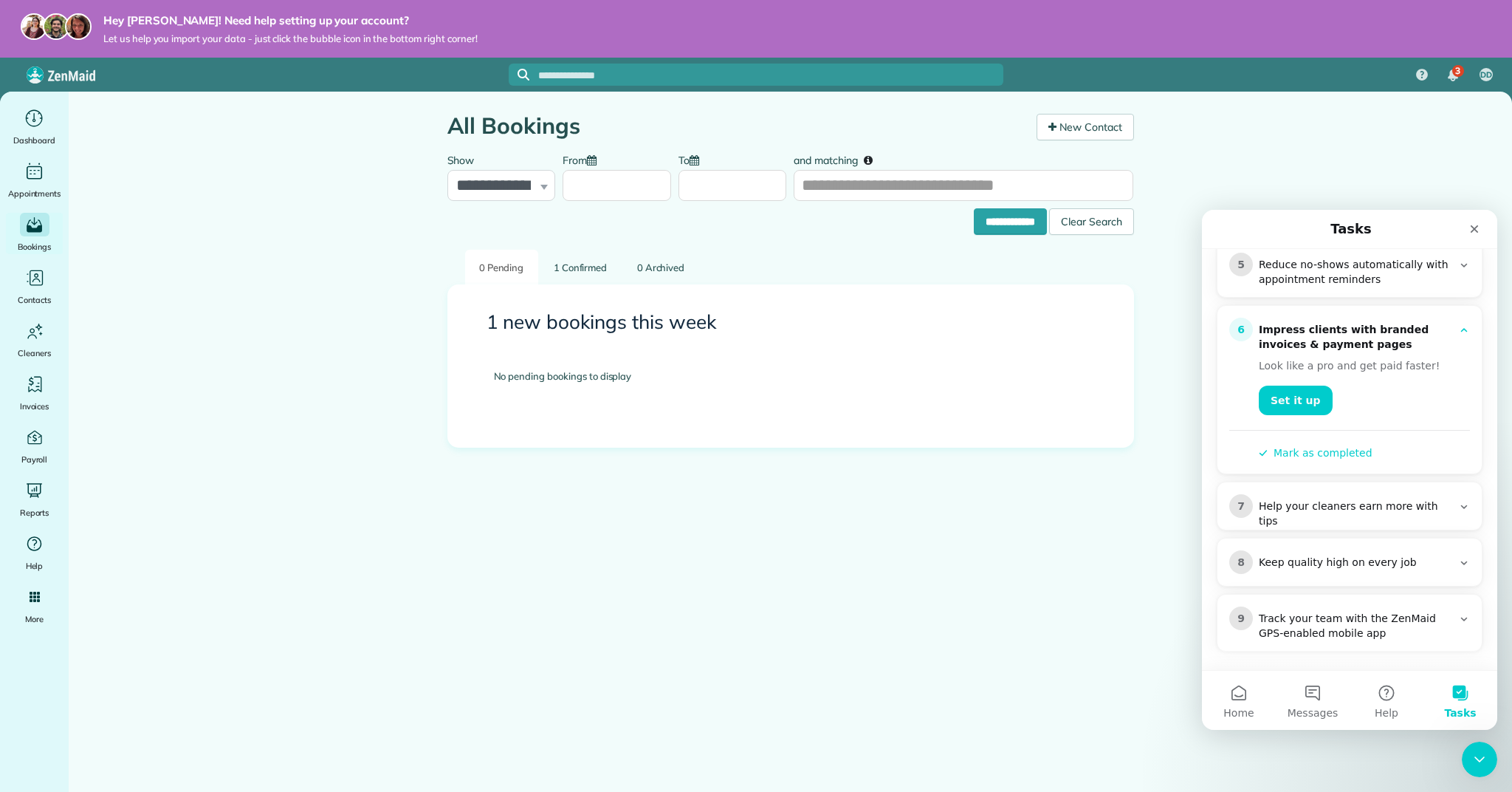
scroll to position [419, 0]
click at [1306, 405] on link "Set it up" at bounding box center [1296, 396] width 73 height 30
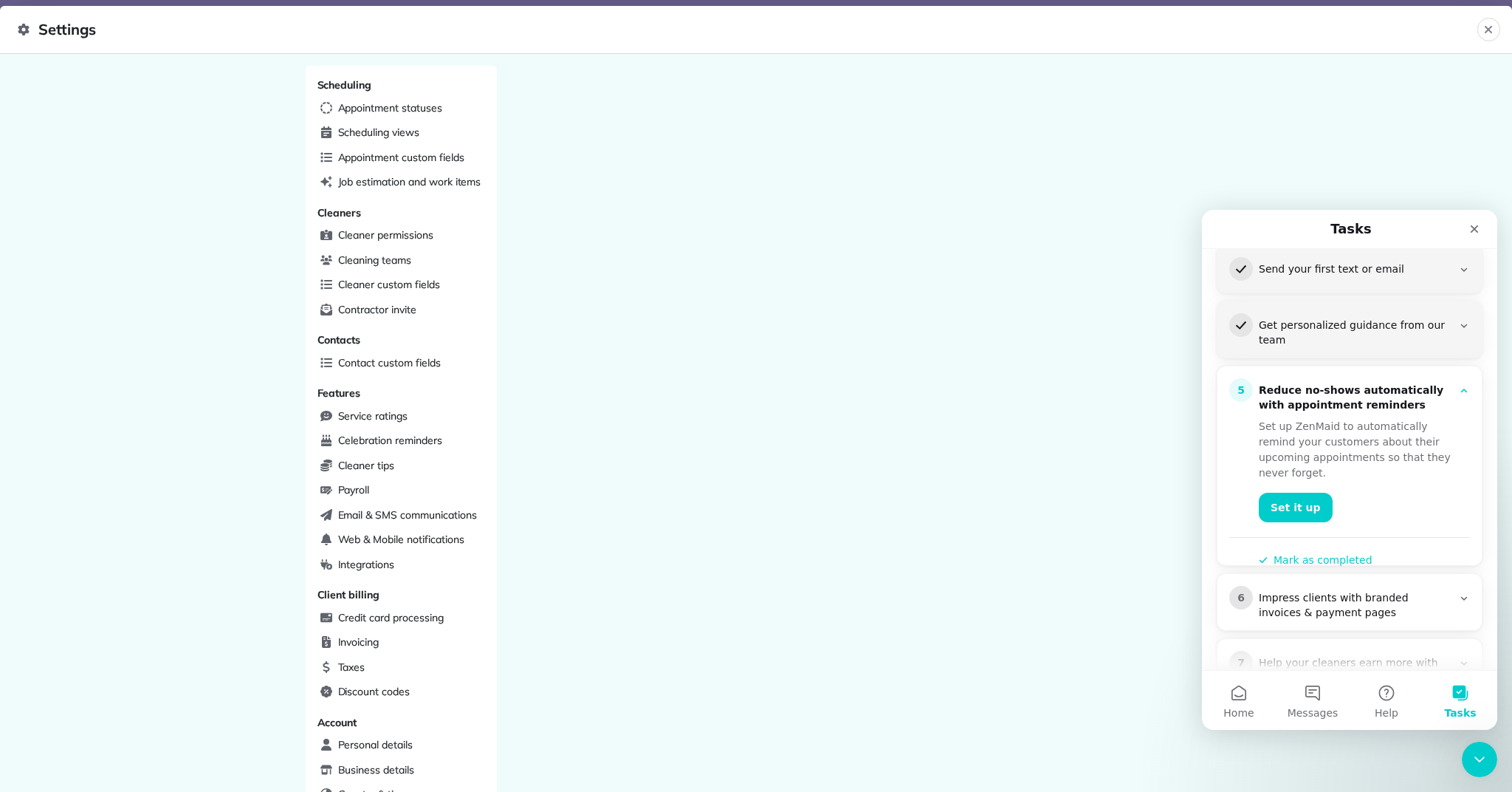
scroll to position [297, 0]
click at [1288, 487] on link "Set it up" at bounding box center [1296, 501] width 73 height 30
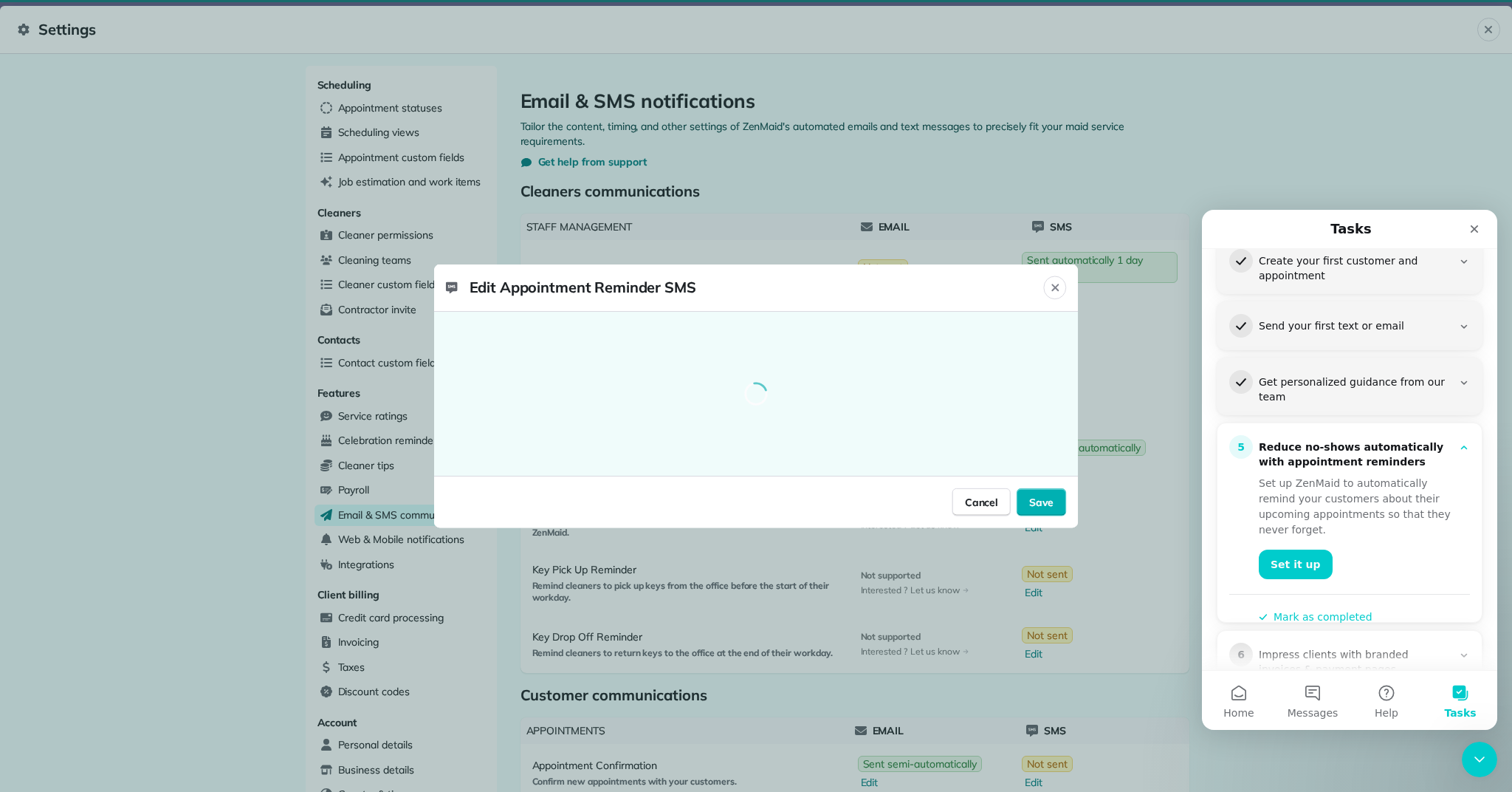
scroll to position [320, 0]
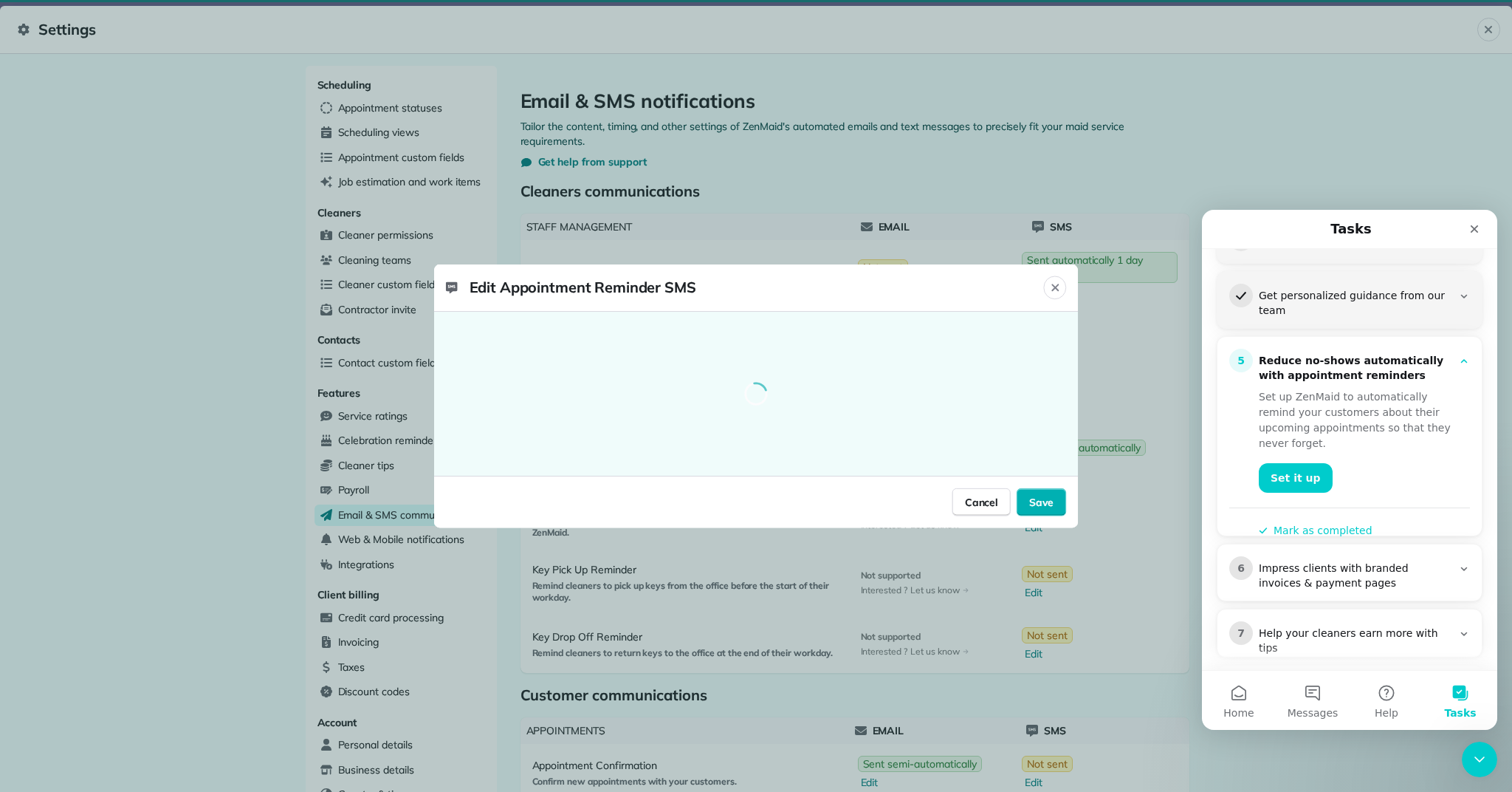
select select "********"
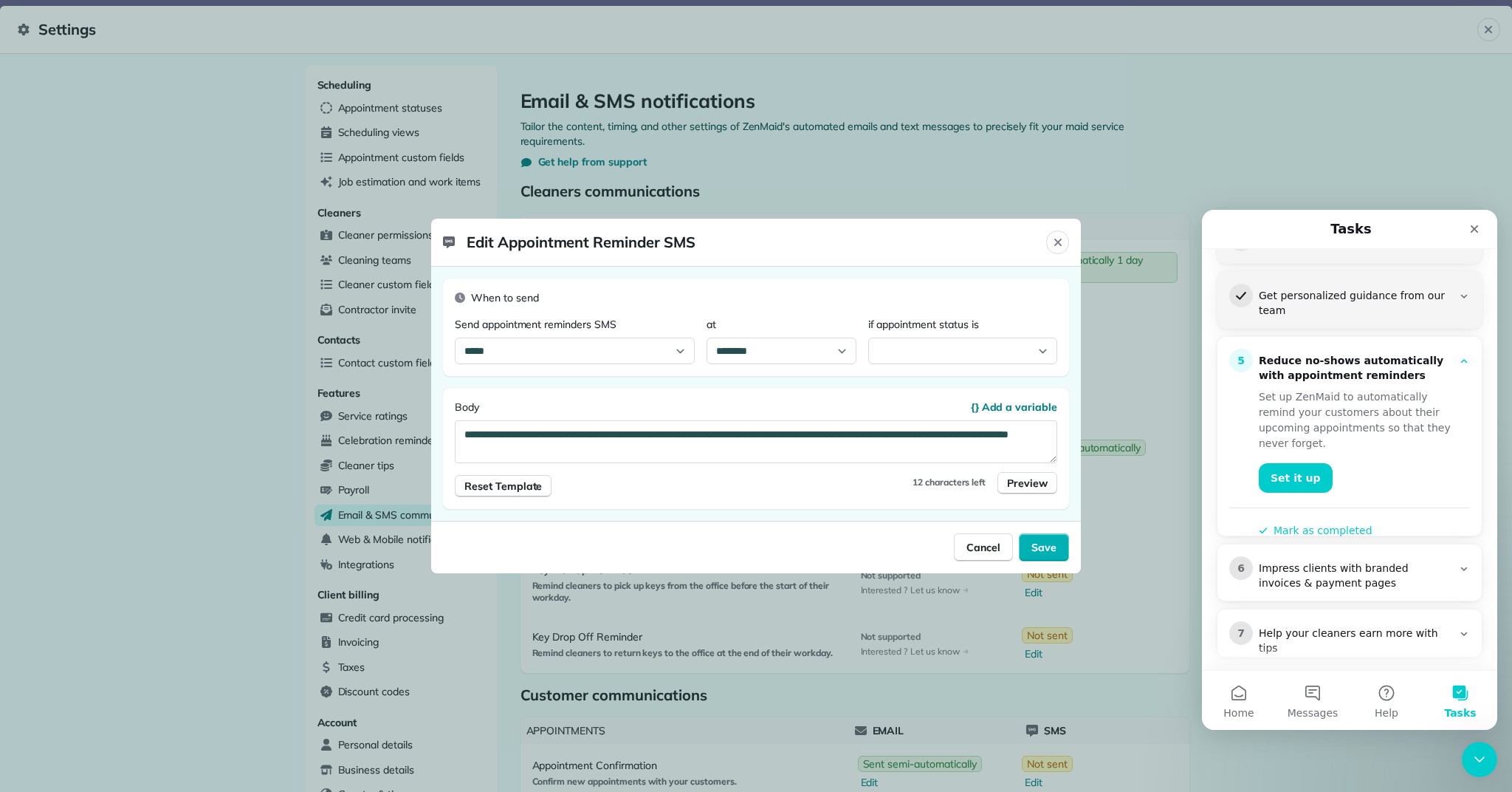
select select "*******"
select select "**"
select select "********"
click at [1035, 488] on span "Preview" at bounding box center [1027, 483] width 41 height 14
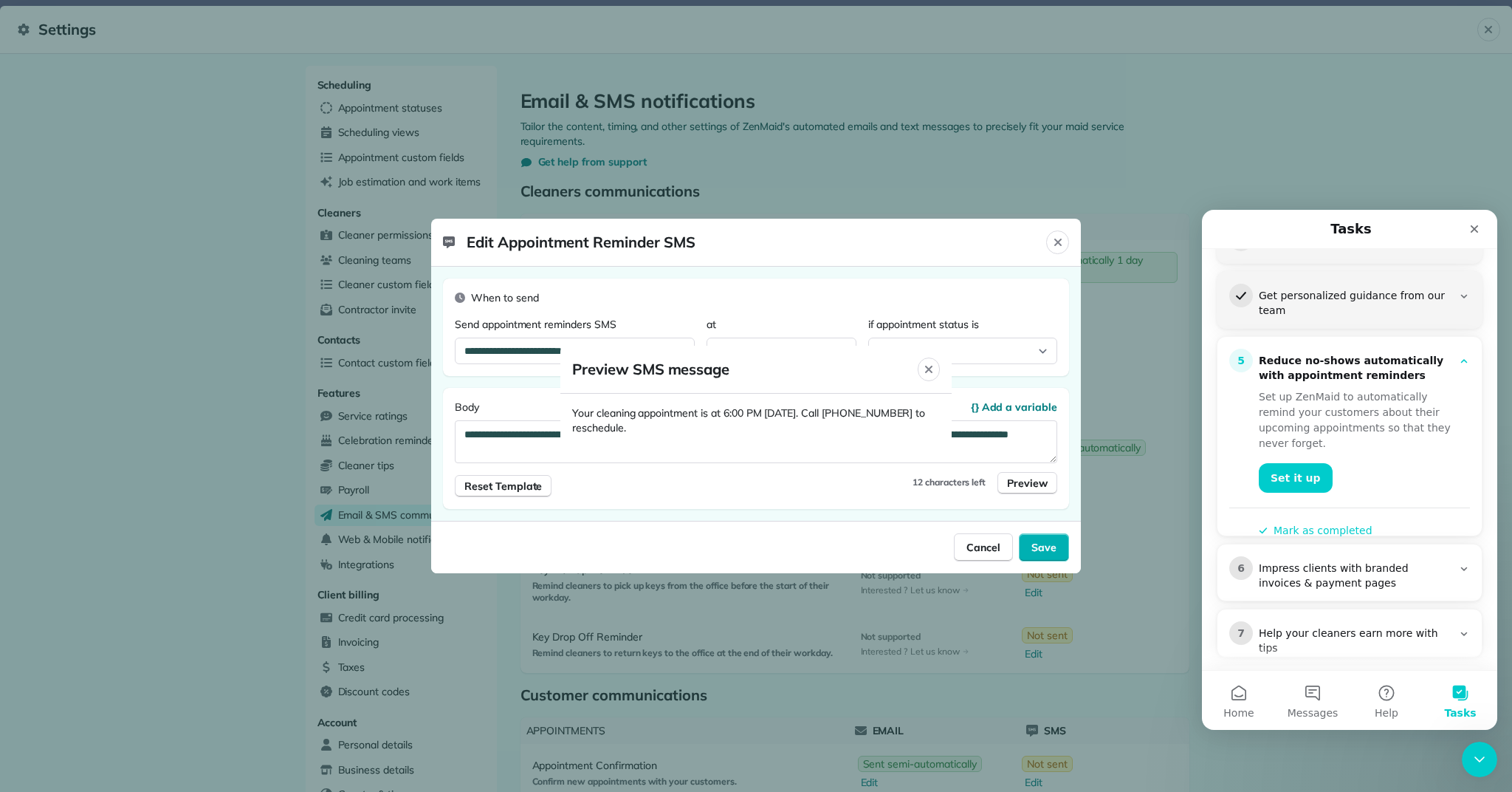
click at [1060, 548] on div at bounding box center [756, 396] width 1512 height 792
click at [1027, 551] on div at bounding box center [756, 396] width 1512 height 792
click at [1052, 246] on div at bounding box center [756, 396] width 1512 height 792
click at [1057, 240] on div at bounding box center [756, 396] width 1512 height 792
click at [1058, 240] on div at bounding box center [756, 396] width 1512 height 792
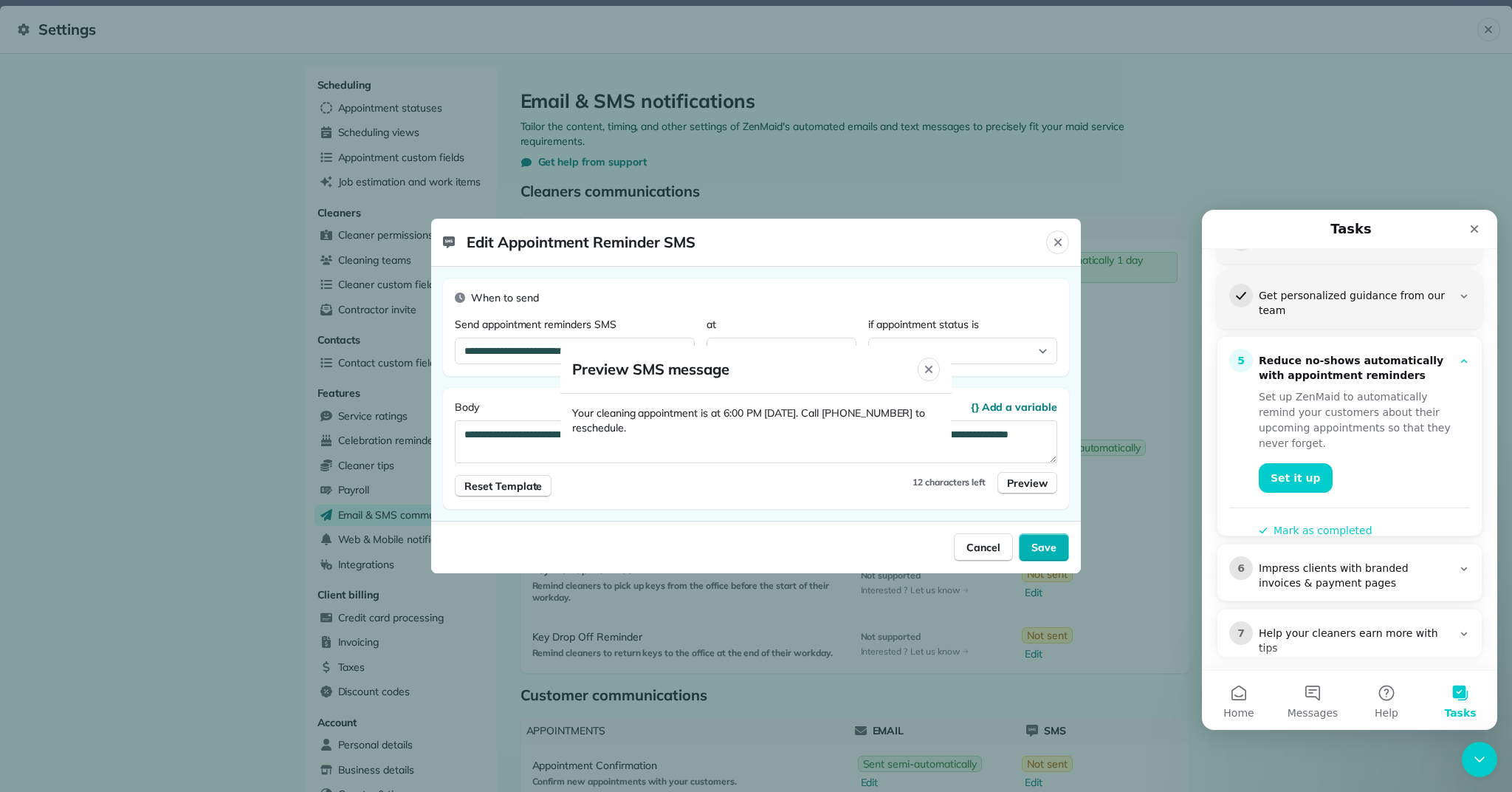
click at [1058, 240] on div at bounding box center [756, 396] width 1512 height 792
click at [982, 542] on div at bounding box center [756, 396] width 1512 height 792
click at [986, 547] on div at bounding box center [756, 396] width 1512 height 792
click at [985, 548] on div at bounding box center [756, 396] width 1512 height 792
click at [983, 547] on div at bounding box center [756, 396] width 1512 height 792
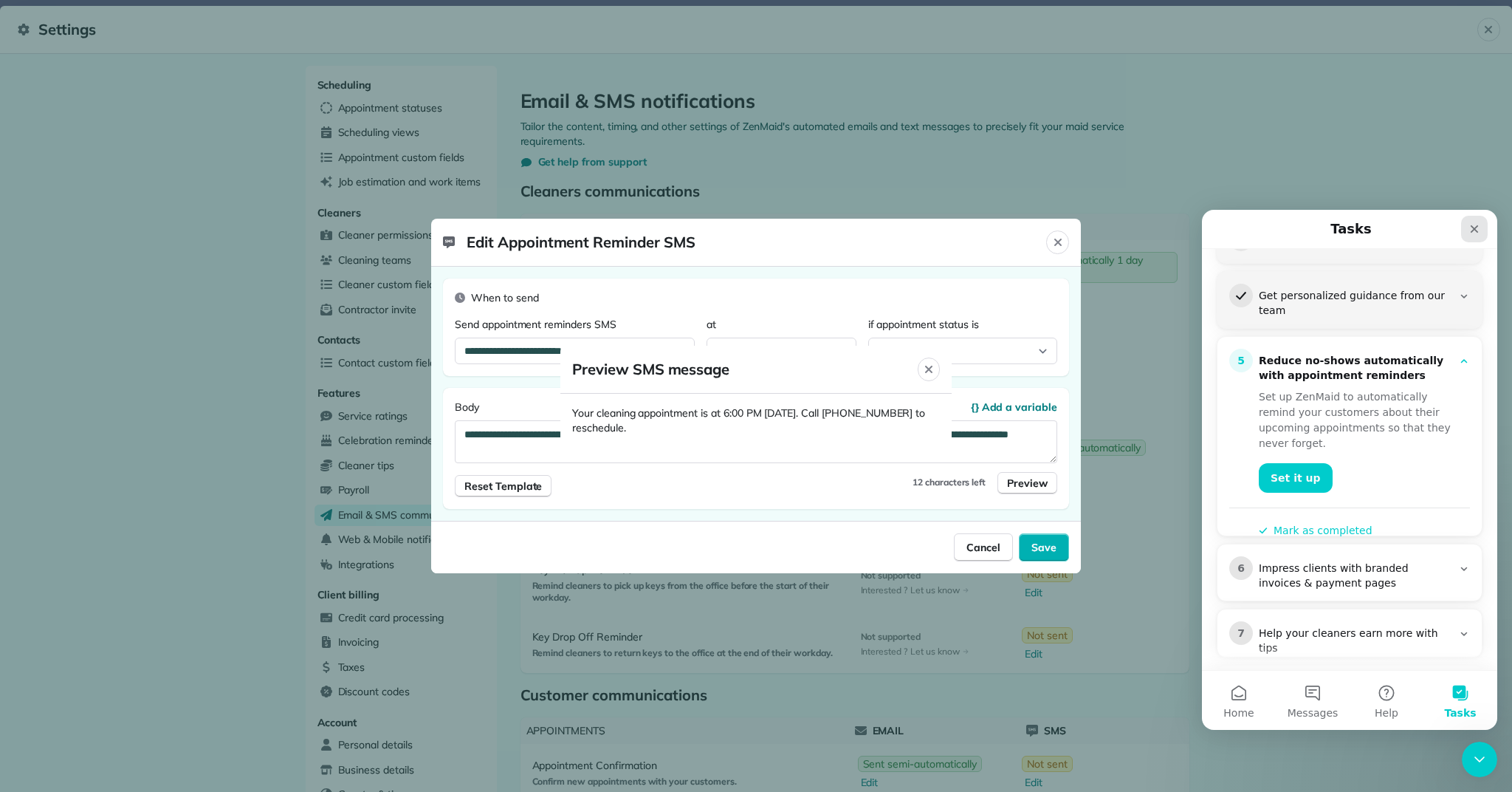
click at [1471, 234] on icon "Close" at bounding box center [1474, 229] width 12 height 12
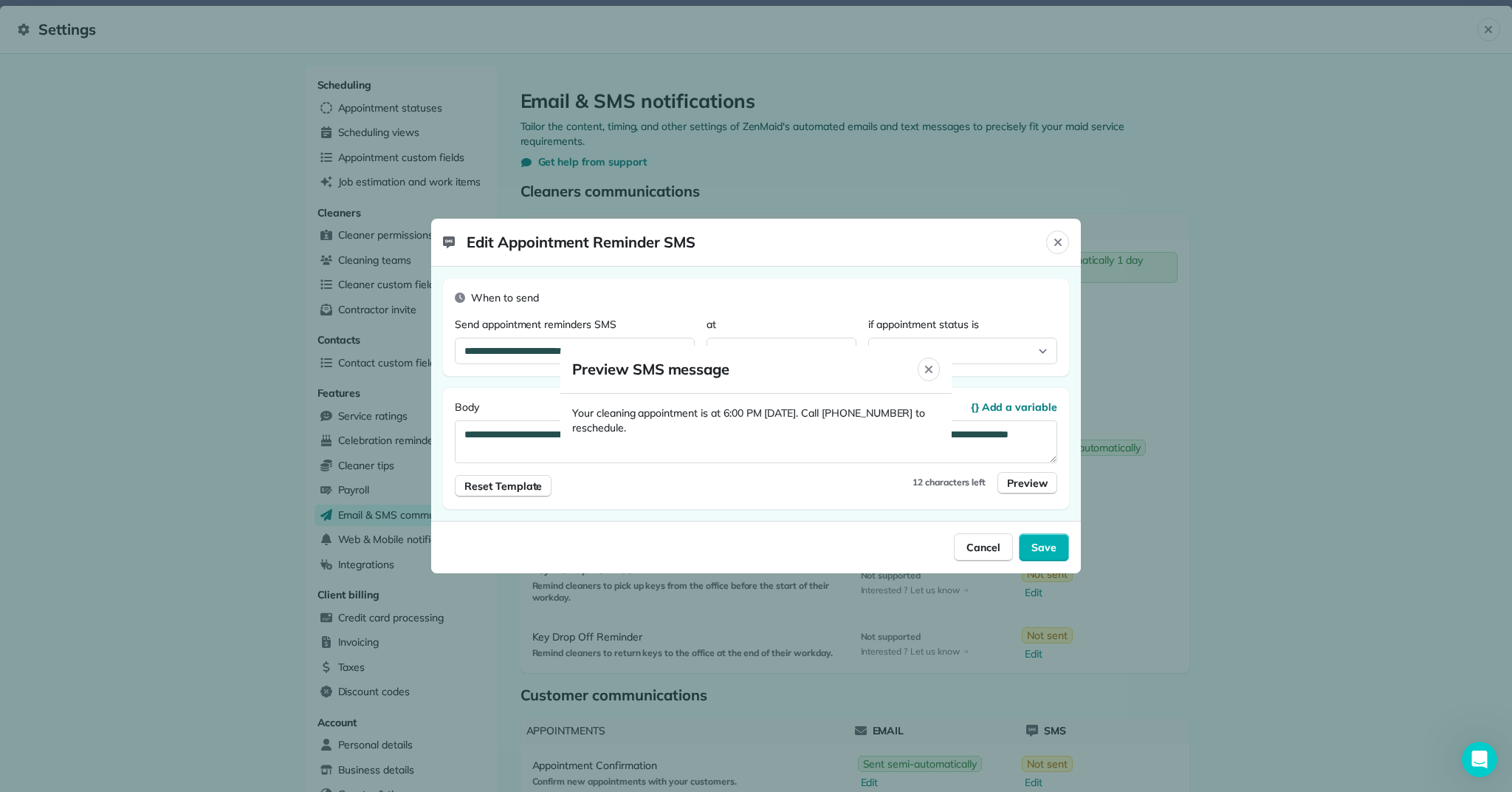
click at [1051, 240] on div at bounding box center [756, 396] width 1512 height 792
click at [1055, 240] on div at bounding box center [756, 396] width 1512 height 792
drag, startPoint x: 1055, startPoint y: 240, endPoint x: 1062, endPoint y: 399, distance: 159.2
click at [1054, 240] on div at bounding box center [756, 396] width 1512 height 792
drag, startPoint x: 1075, startPoint y: 513, endPoint x: 1047, endPoint y: 542, distance: 40.3
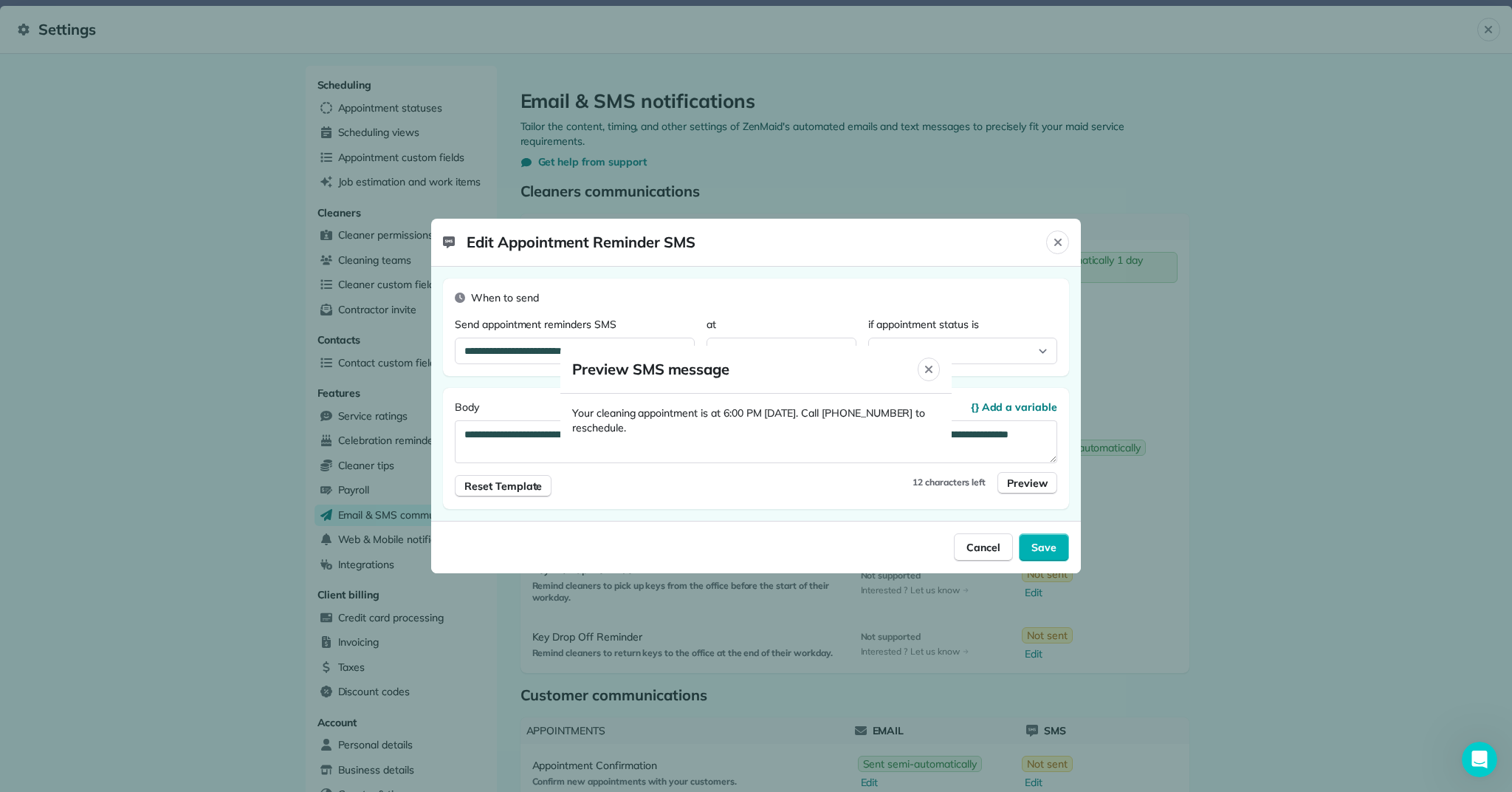
click at [1049, 542] on div at bounding box center [756, 396] width 1512 height 792
click at [1045, 542] on div at bounding box center [756, 396] width 1512 height 792
drag, startPoint x: 862, startPoint y: 531, endPoint x: 878, endPoint y: 522, distance: 18.4
click at [863, 531] on div at bounding box center [756, 396] width 1512 height 792
drag, startPoint x: 928, startPoint y: 362, endPoint x: 985, endPoint y: 462, distance: 115.1
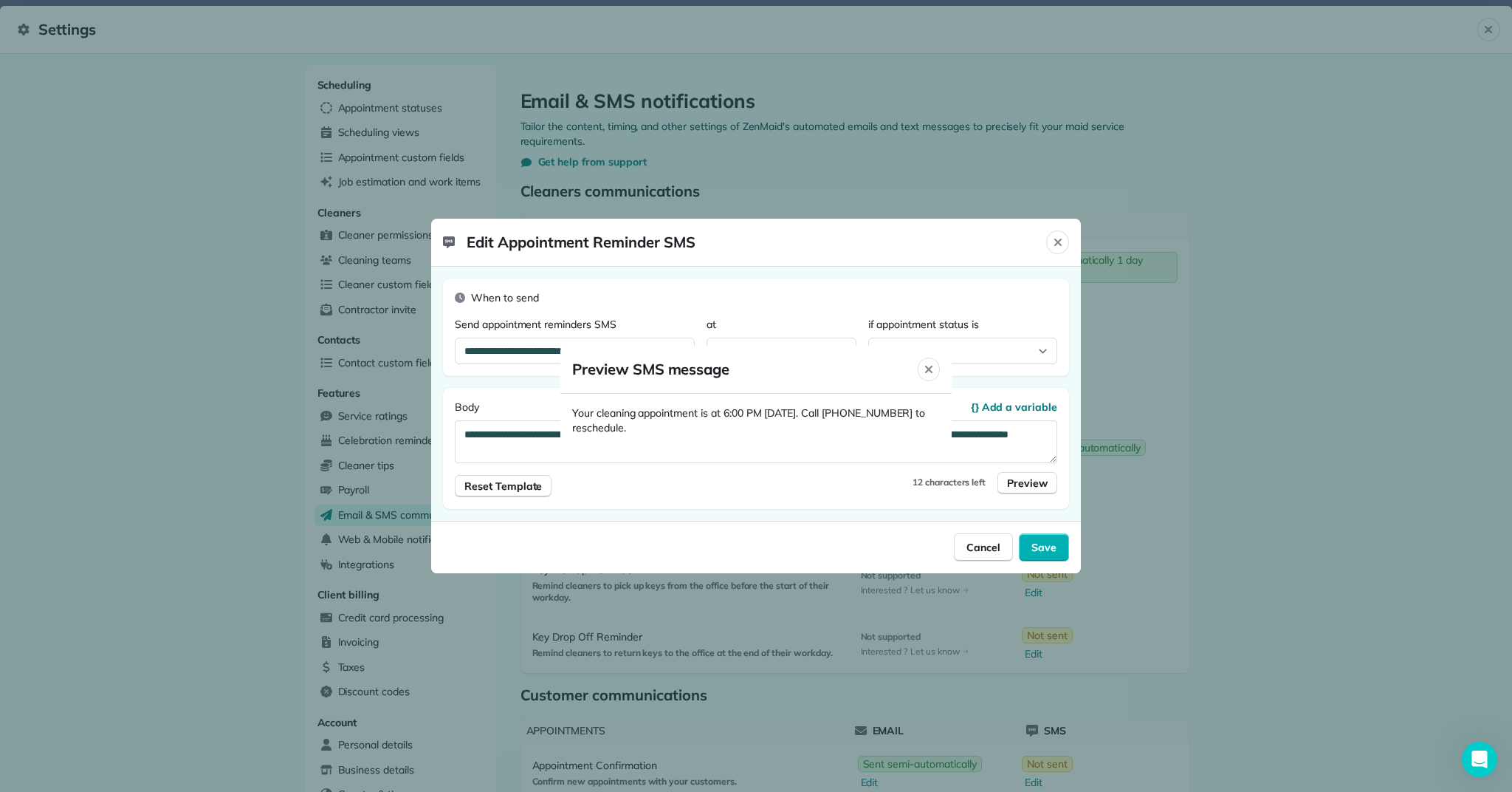
click at [928, 363] on div "Close" at bounding box center [929, 369] width 22 height 23
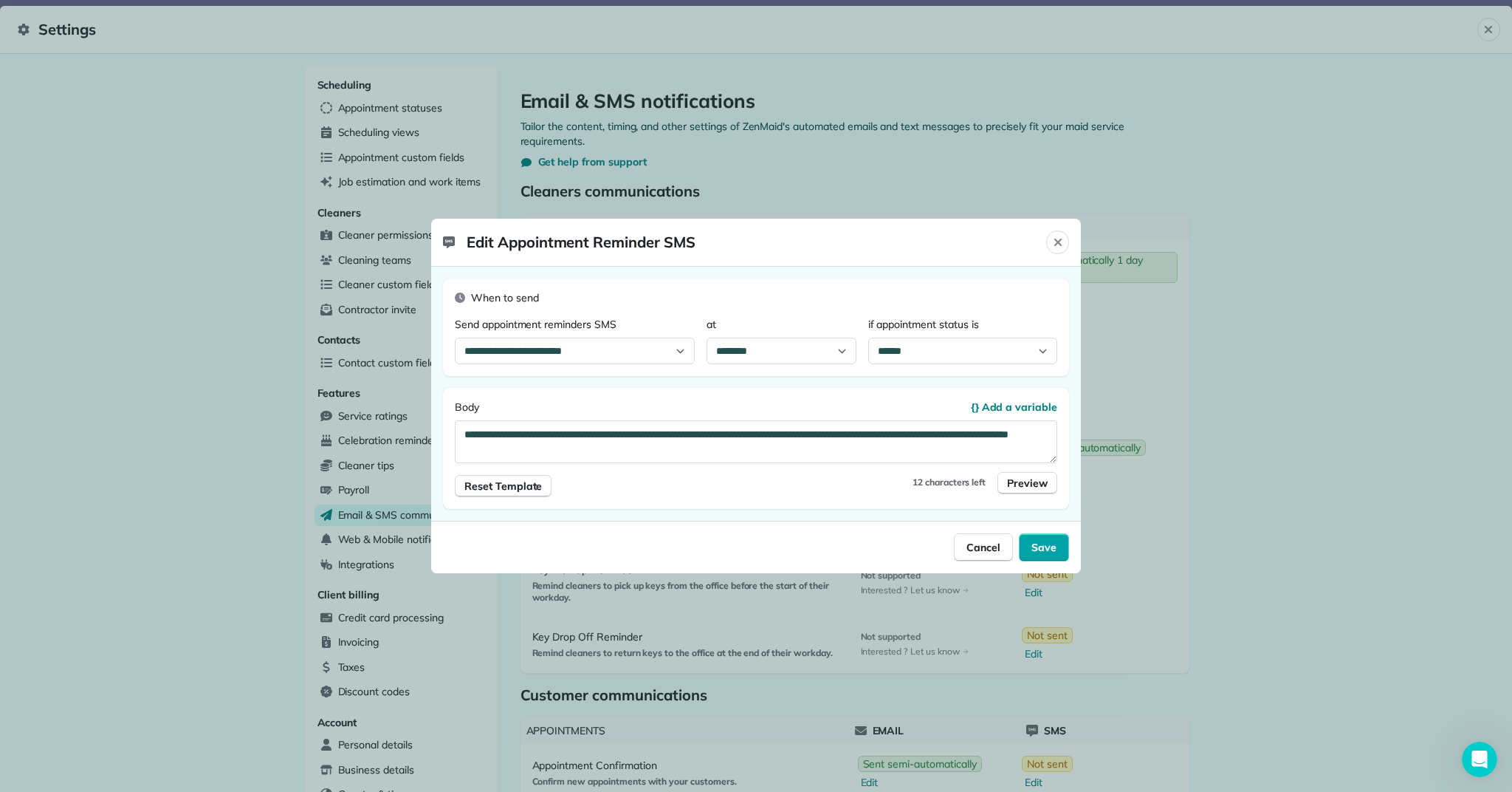
click at [1041, 536] on div "Save" at bounding box center [1045, 547] width 50 height 28
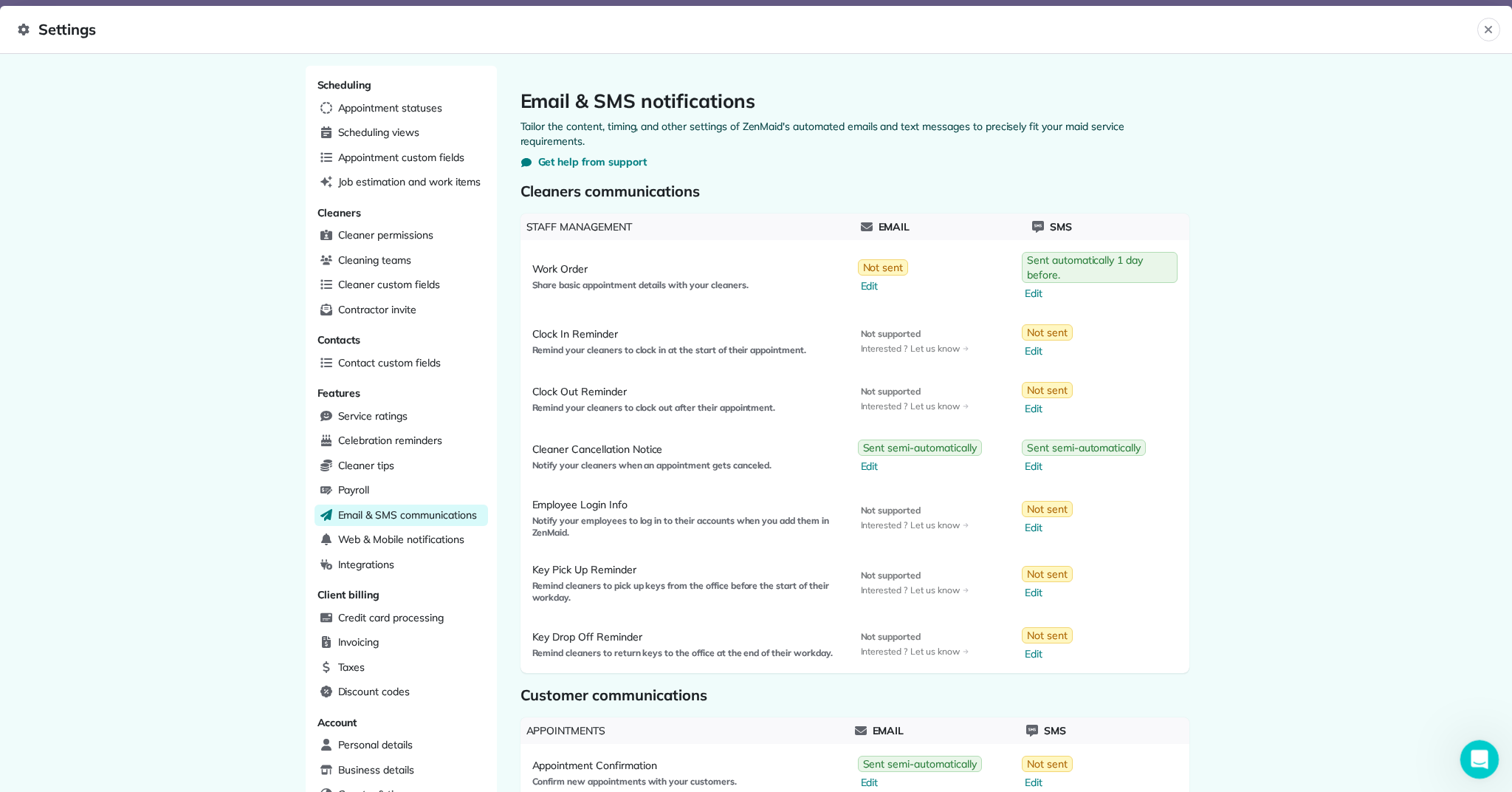
drag, startPoint x: 1484, startPoint y: 743, endPoint x: 1474, endPoint y: 743, distance: 10.0
click at [1484, 740] on div "Open Intercom Messenger" at bounding box center [1477, 757] width 36 height 36
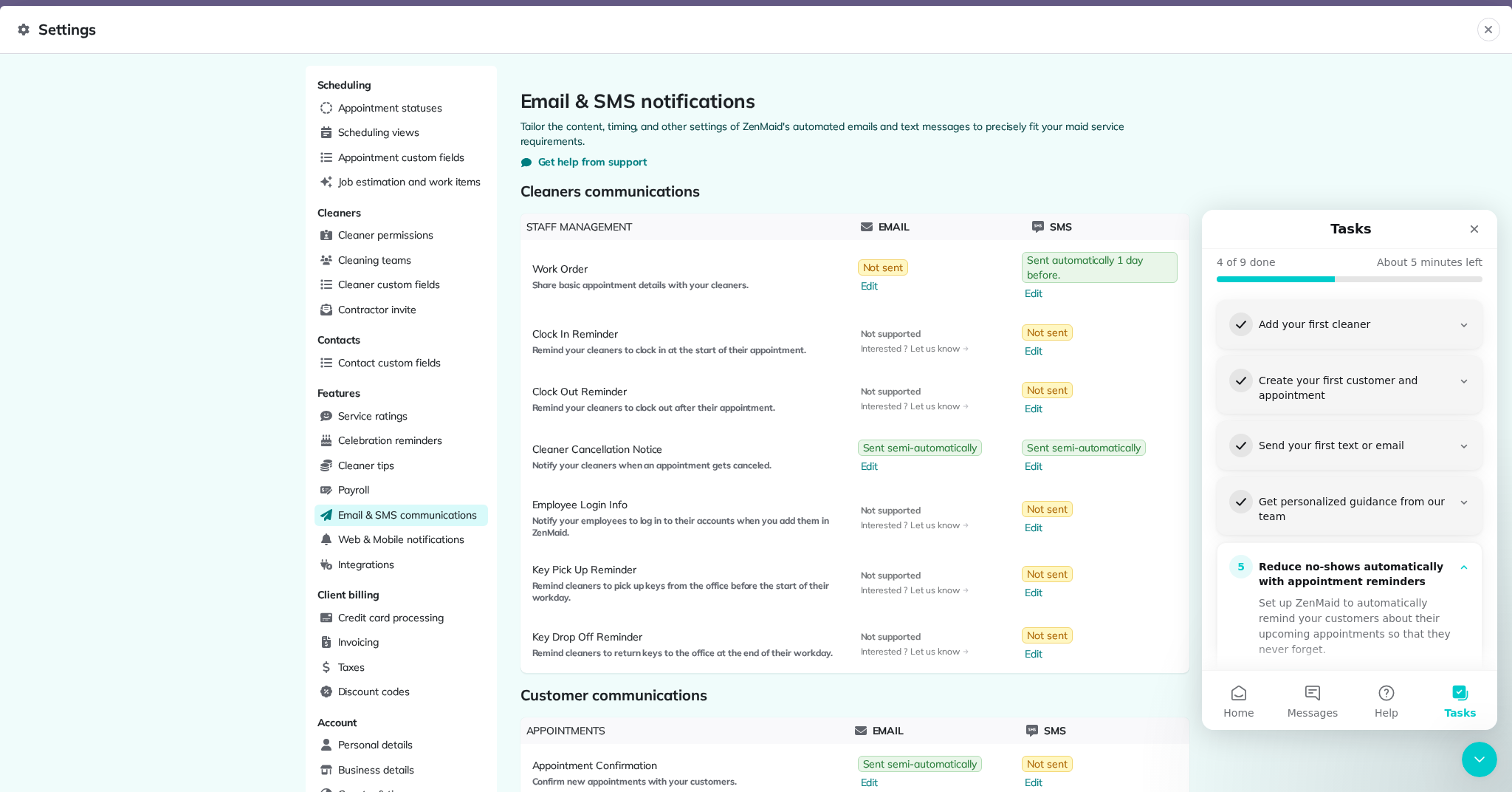
scroll to position [116, 0]
click at [1289, 667] on link "Set it up" at bounding box center [1296, 682] width 73 height 30
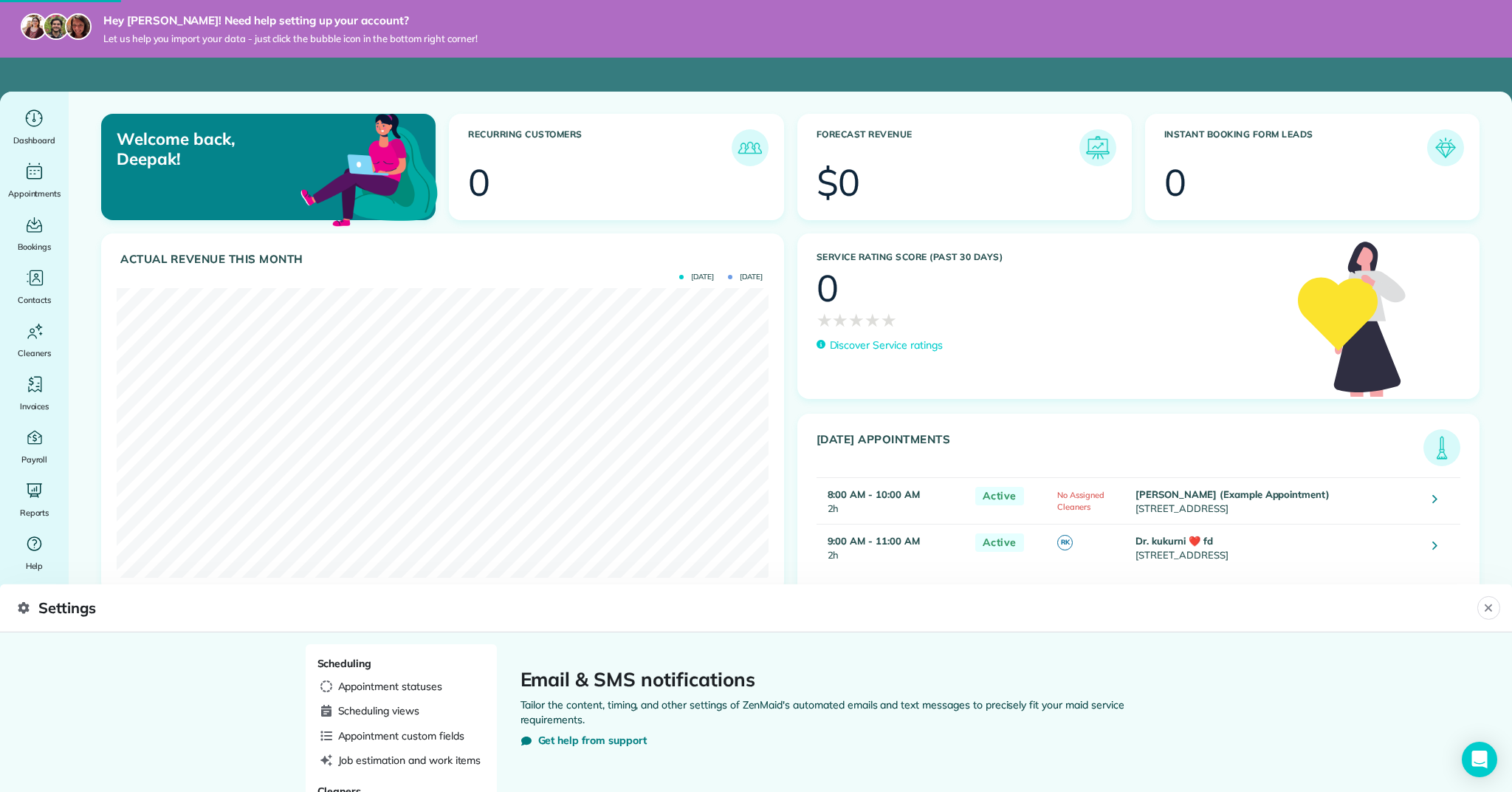
scroll to position [290, 652]
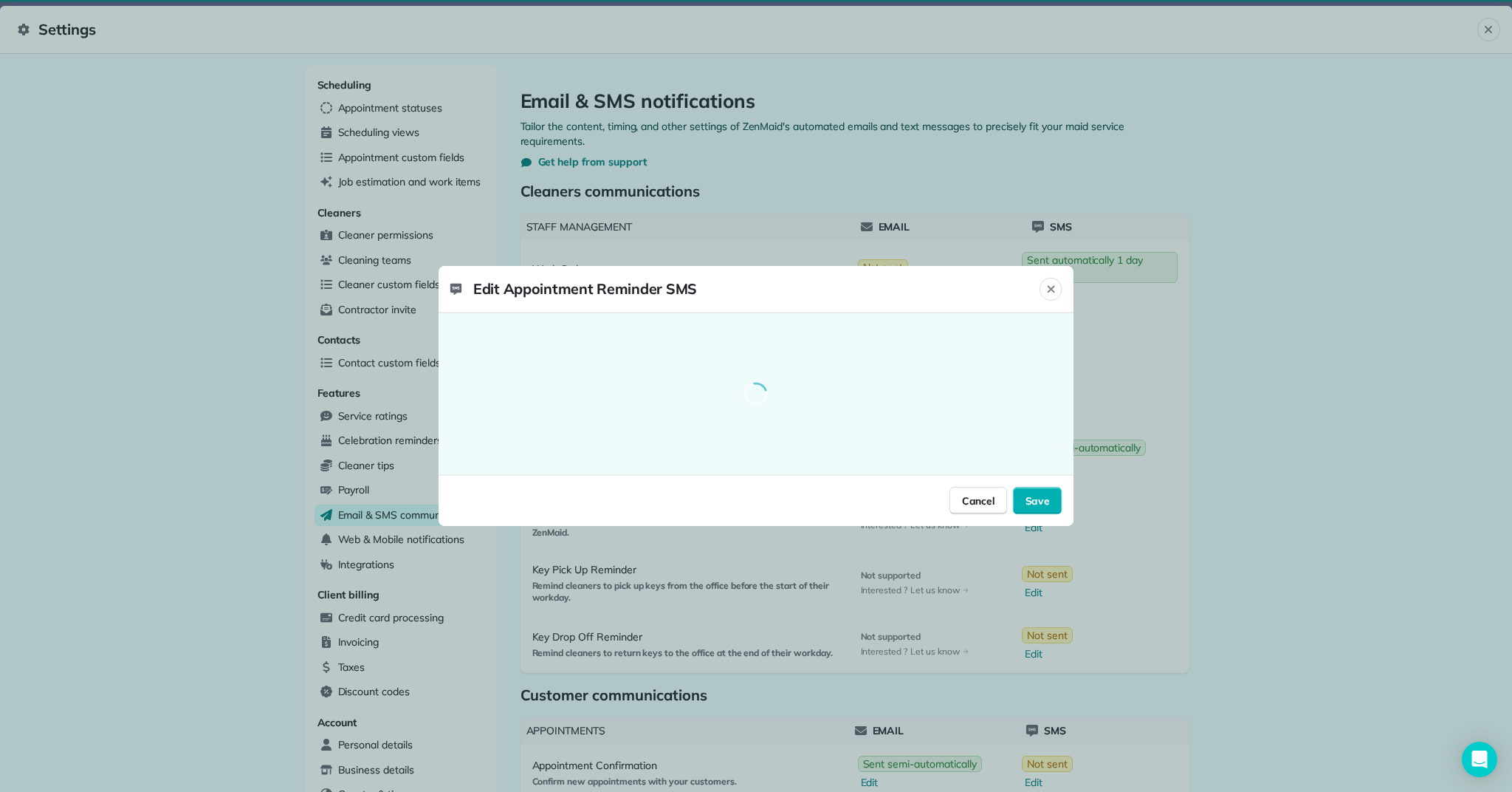
select select "**"
select select "********"
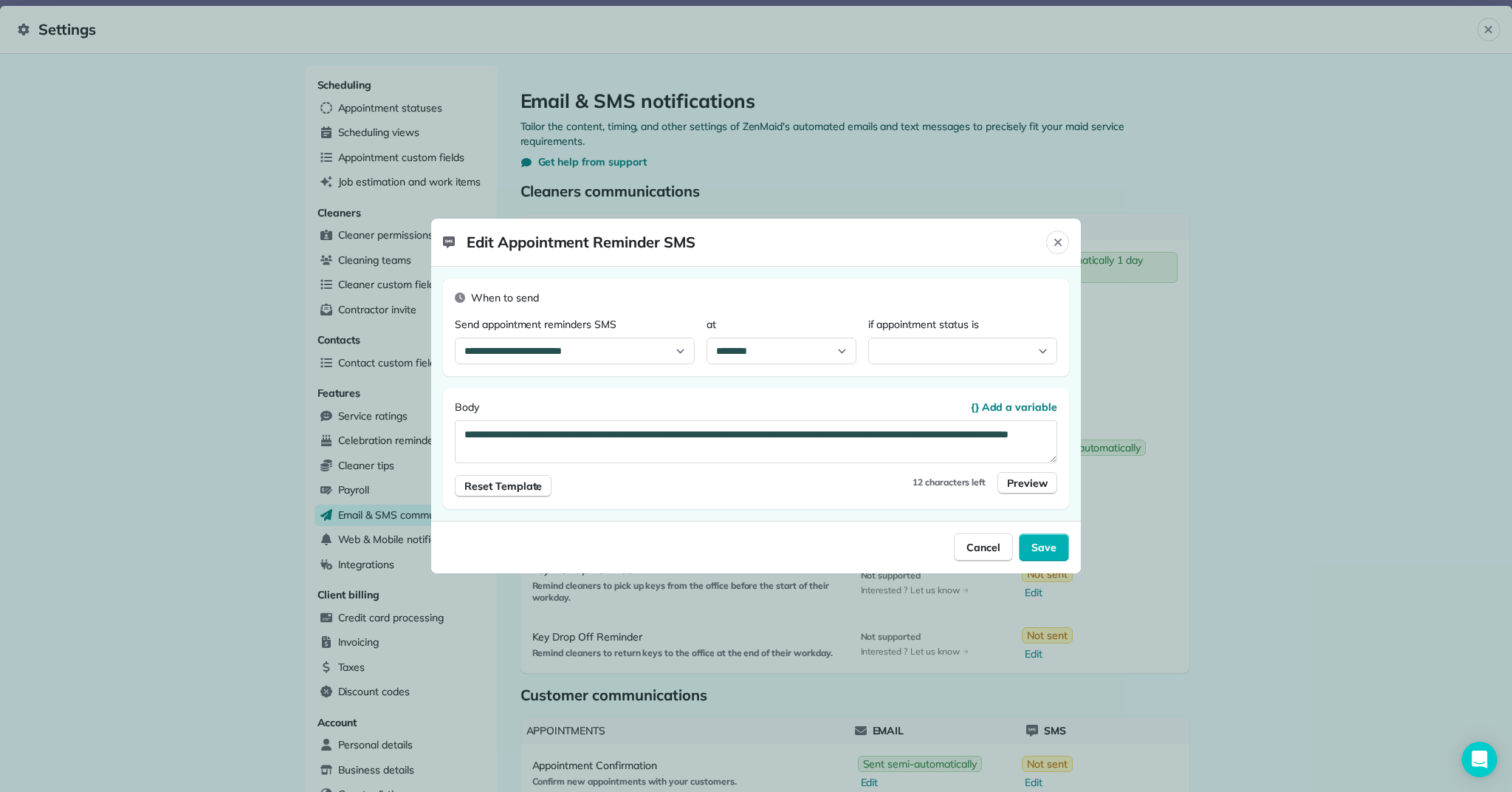
select select "*******"
click at [516, 491] on span "Reset Template" at bounding box center [503, 486] width 77 height 14
click at [518, 491] on span "Reset Template" at bounding box center [503, 486] width 77 height 14
click at [1062, 240] on icon "Close" at bounding box center [1058, 242] width 12 height 12
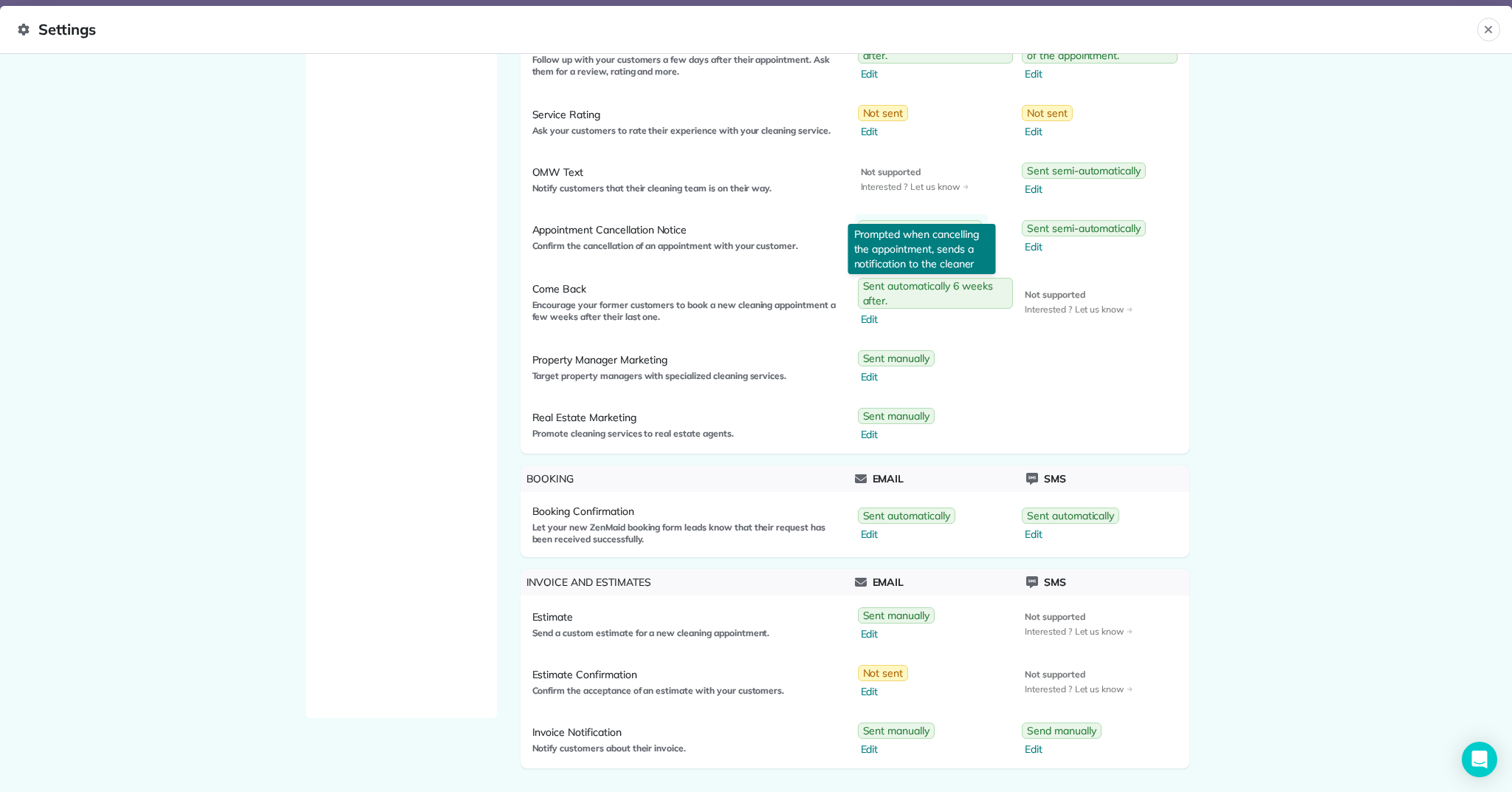
scroll to position [919, 0]
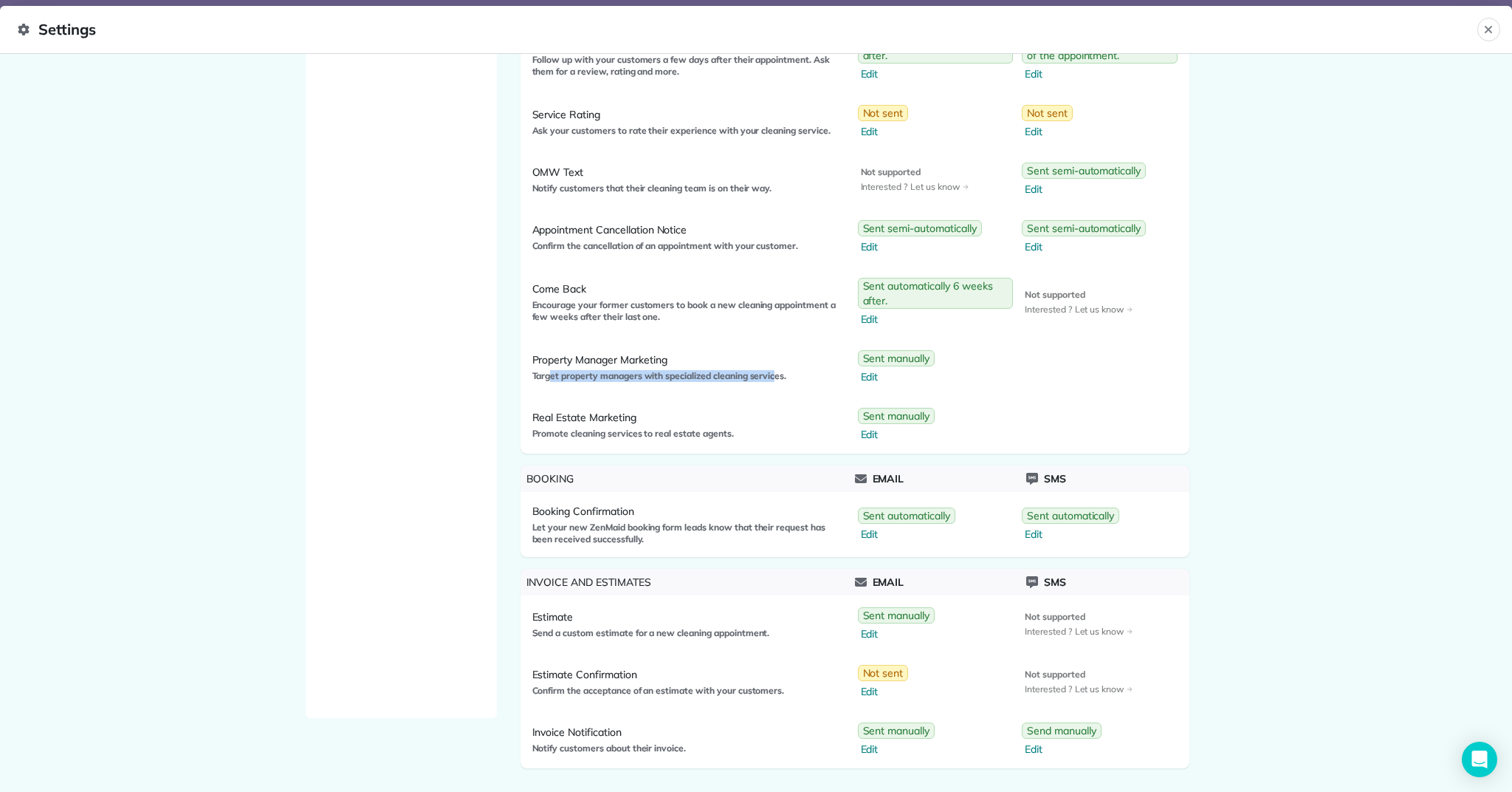
drag, startPoint x: 548, startPoint y: 379, endPoint x: 776, endPoint y: 376, distance: 228.0
click at [776, 376] on span "Target property managers with specialized cleaning services." at bounding box center [687, 376] width 311 height 12
click at [789, 377] on span "Target property managers with specialized cleaning services." at bounding box center [687, 376] width 311 height 12
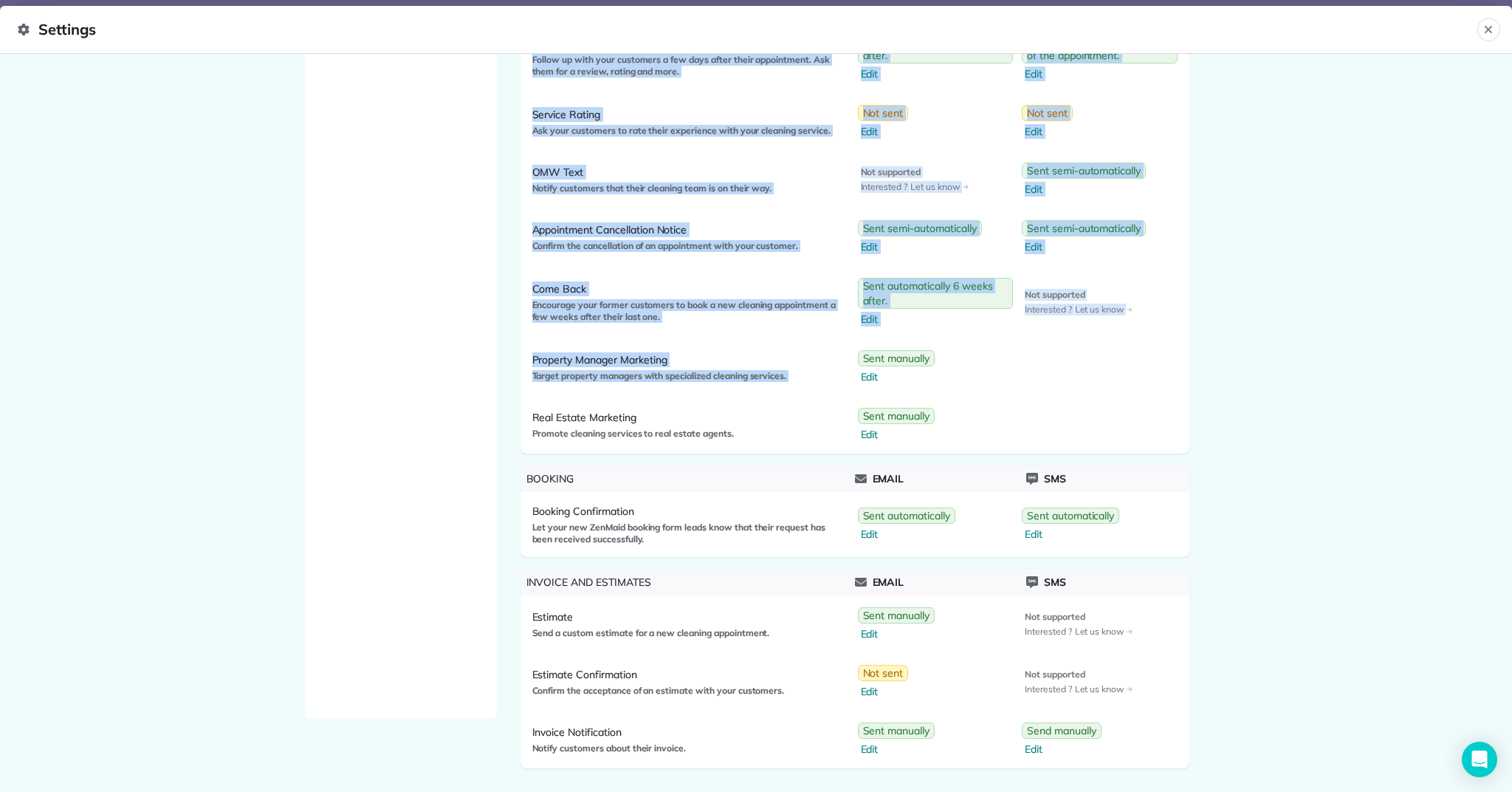
drag, startPoint x: 790, startPoint y: 378, endPoint x: 630, endPoint y: 421, distance: 165.7
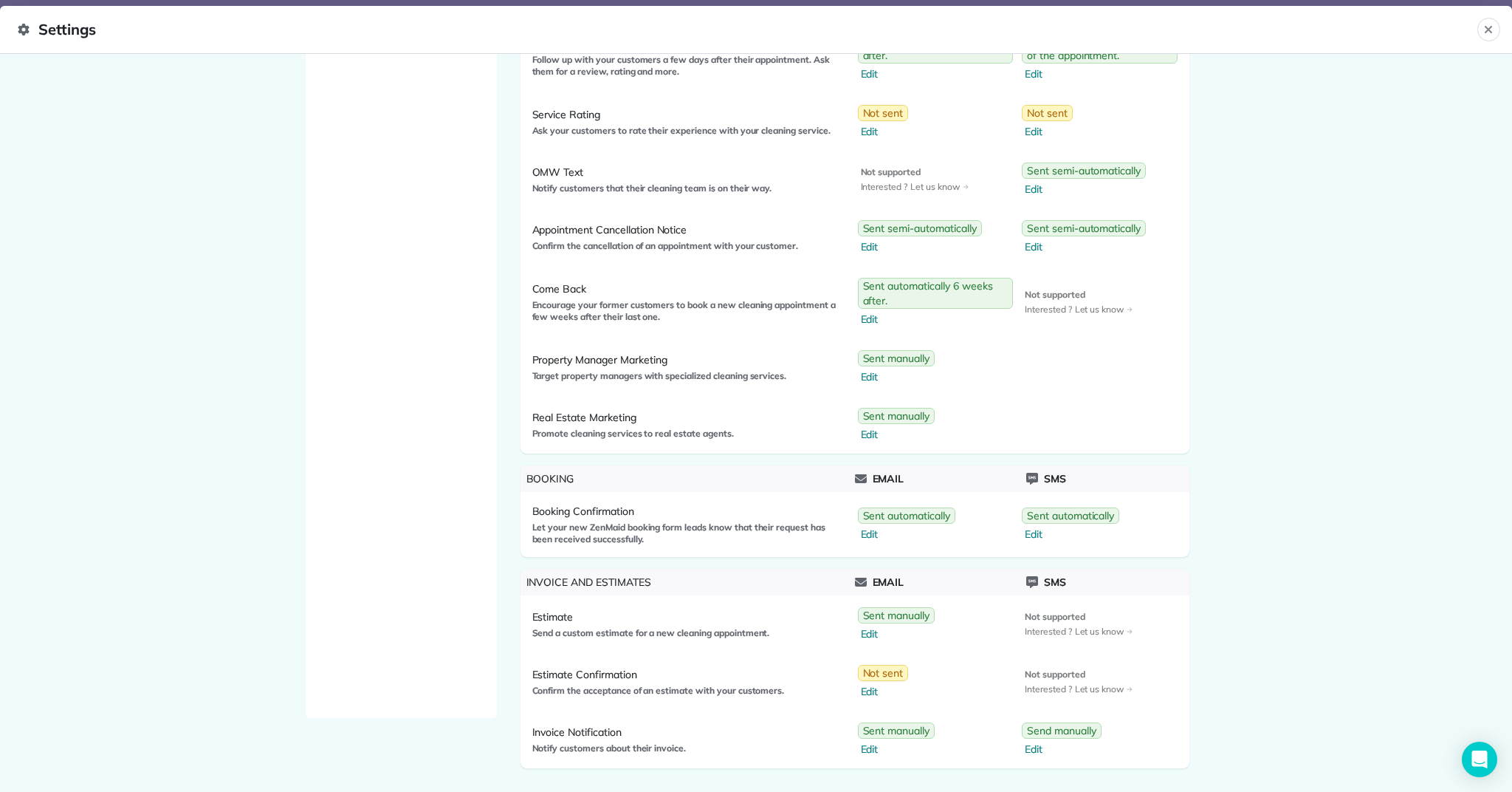
click at [660, 420] on span "Real Estate Marketing" at bounding box center [687, 417] width 311 height 14
drag, startPoint x: 733, startPoint y: 429, endPoint x: 639, endPoint y: 499, distance: 117.2
click at [531, 434] on div "Real Estate Marketing Promote cleaning services to real estate agents." at bounding box center [690, 424] width 328 height 45
click at [667, 499] on div "Booking Confirmation Let your new ZenMaid booking form leads know that their re…" at bounding box center [690, 524] width 328 height 53
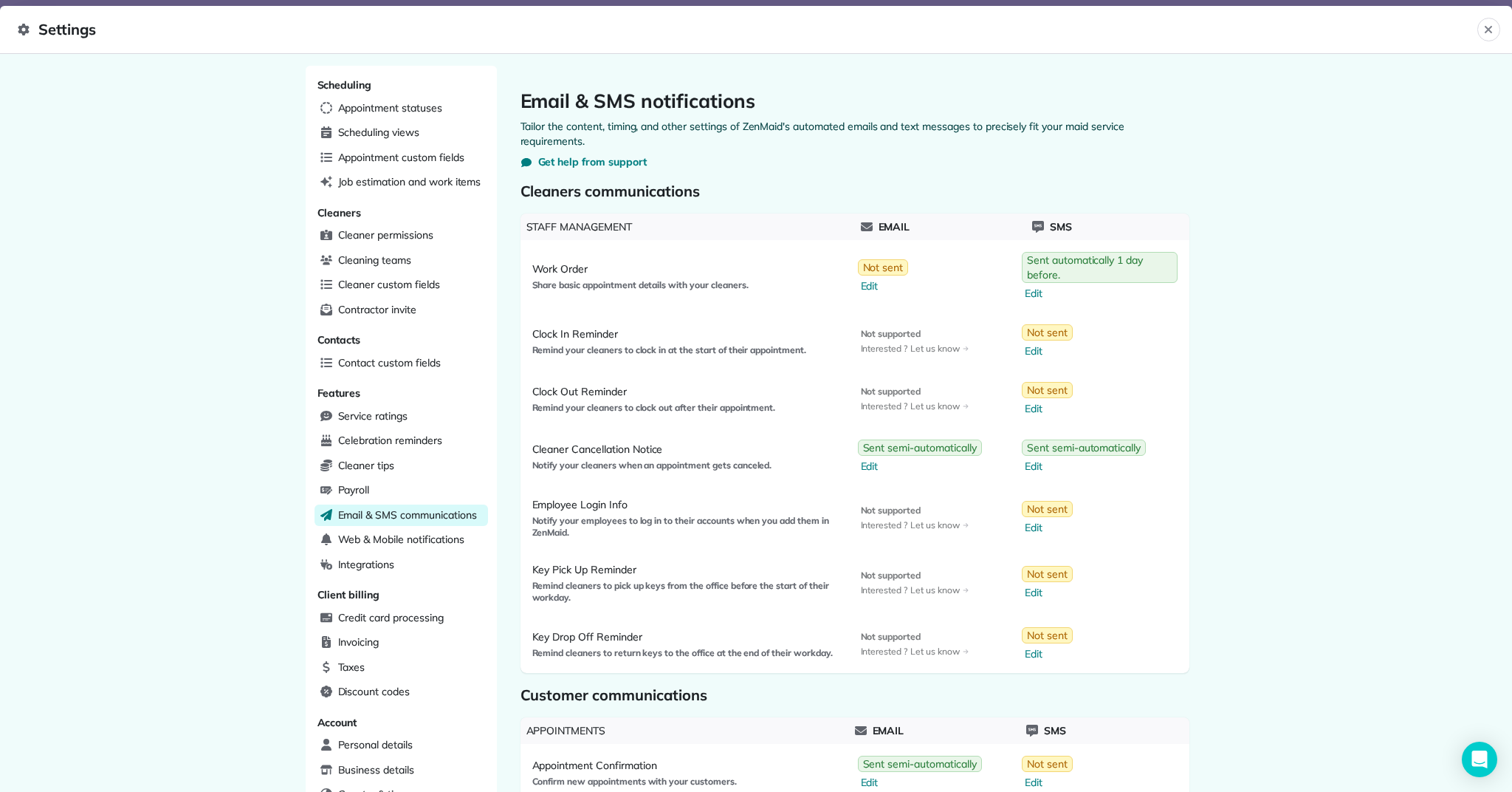
scroll to position [0, 0]
click at [438, 535] on span "Web & Mobile notifications" at bounding box center [401, 539] width 126 height 14
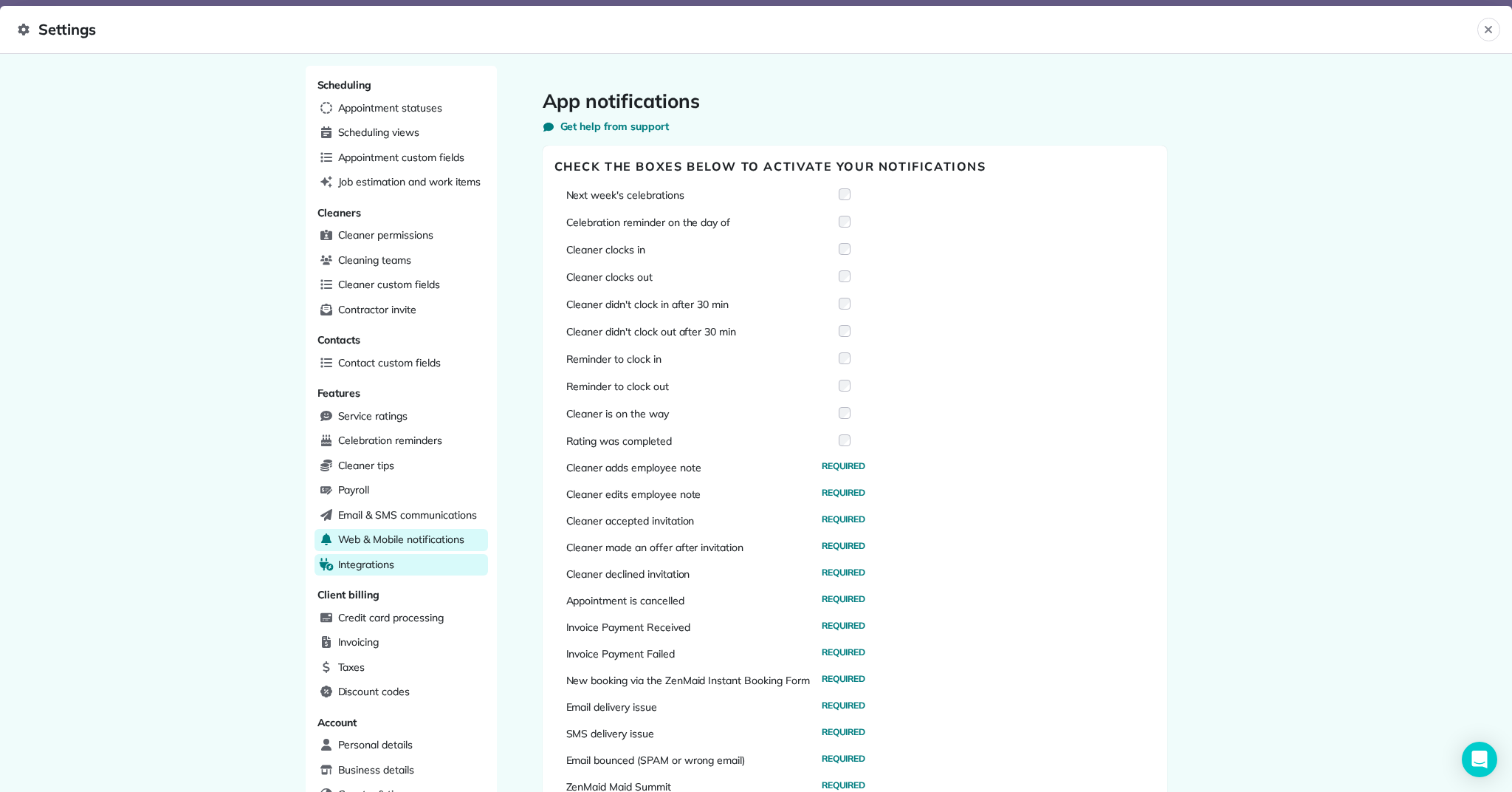
click at [382, 557] on span "Integrations" at bounding box center [366, 564] width 57 height 14
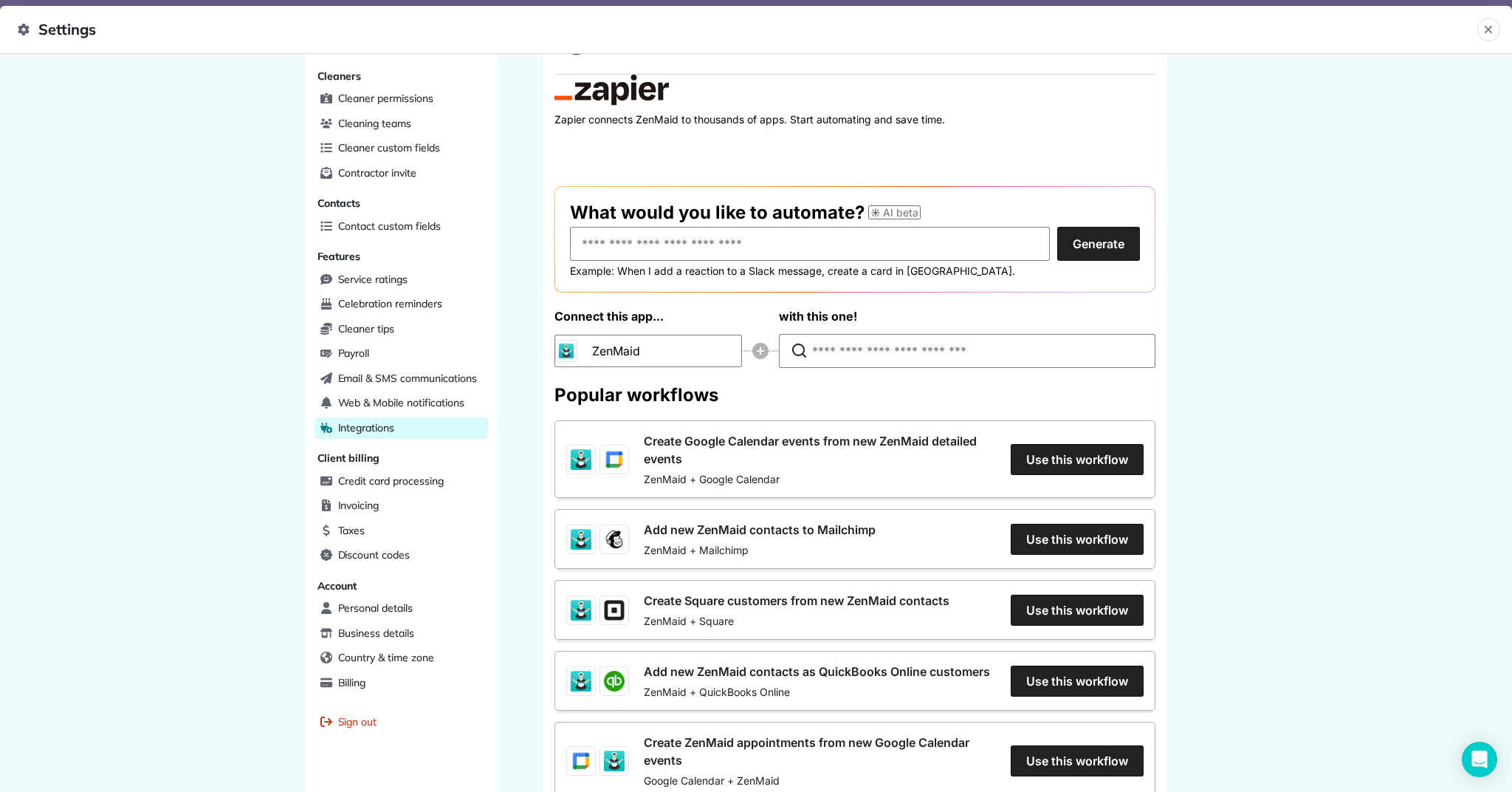
scroll to position [153, 0]
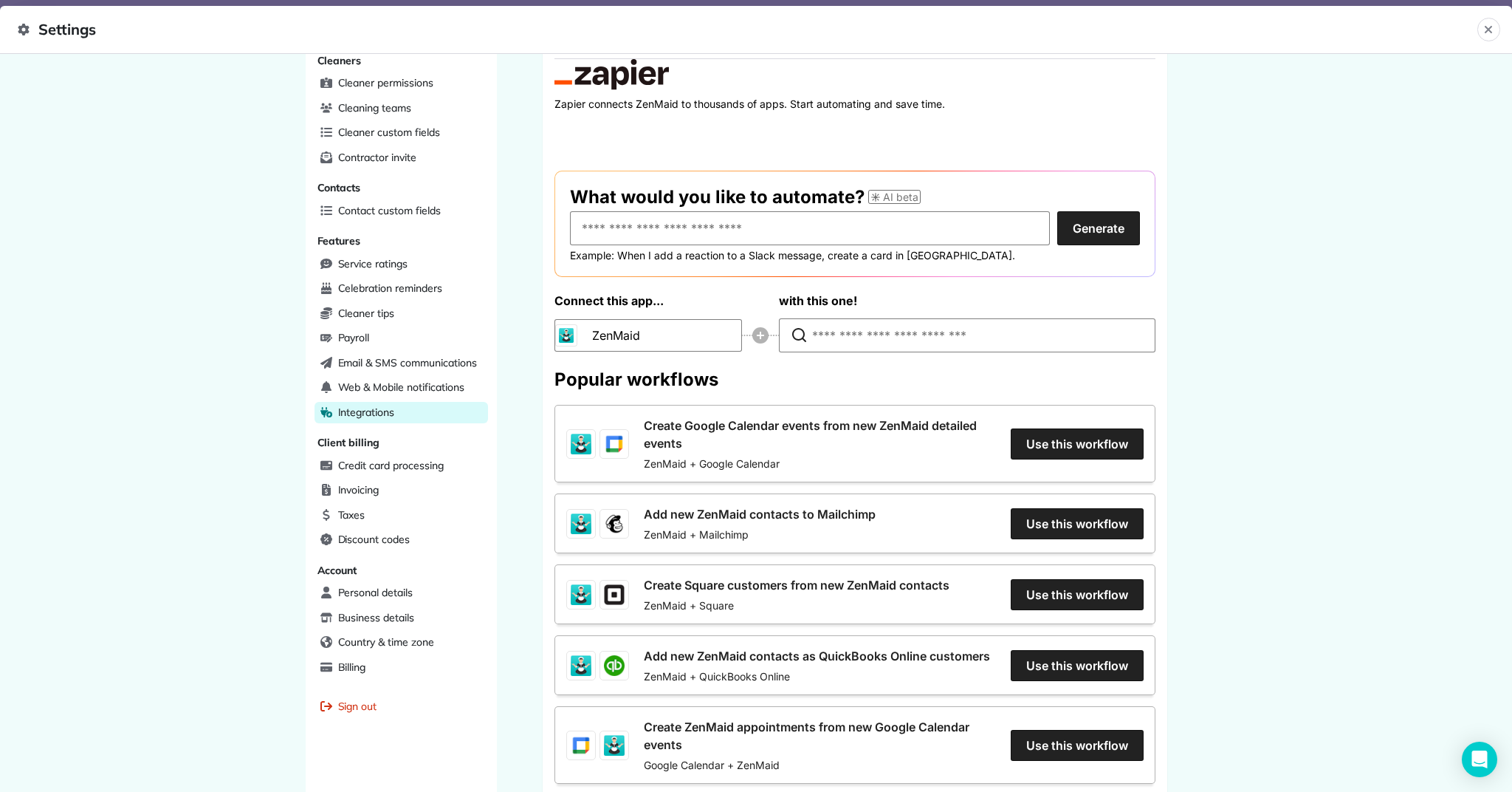
click at [996, 441] on link "Create Google Calendar events from new ZenMaid detailed events" at bounding box center [820, 434] width 352 height 36
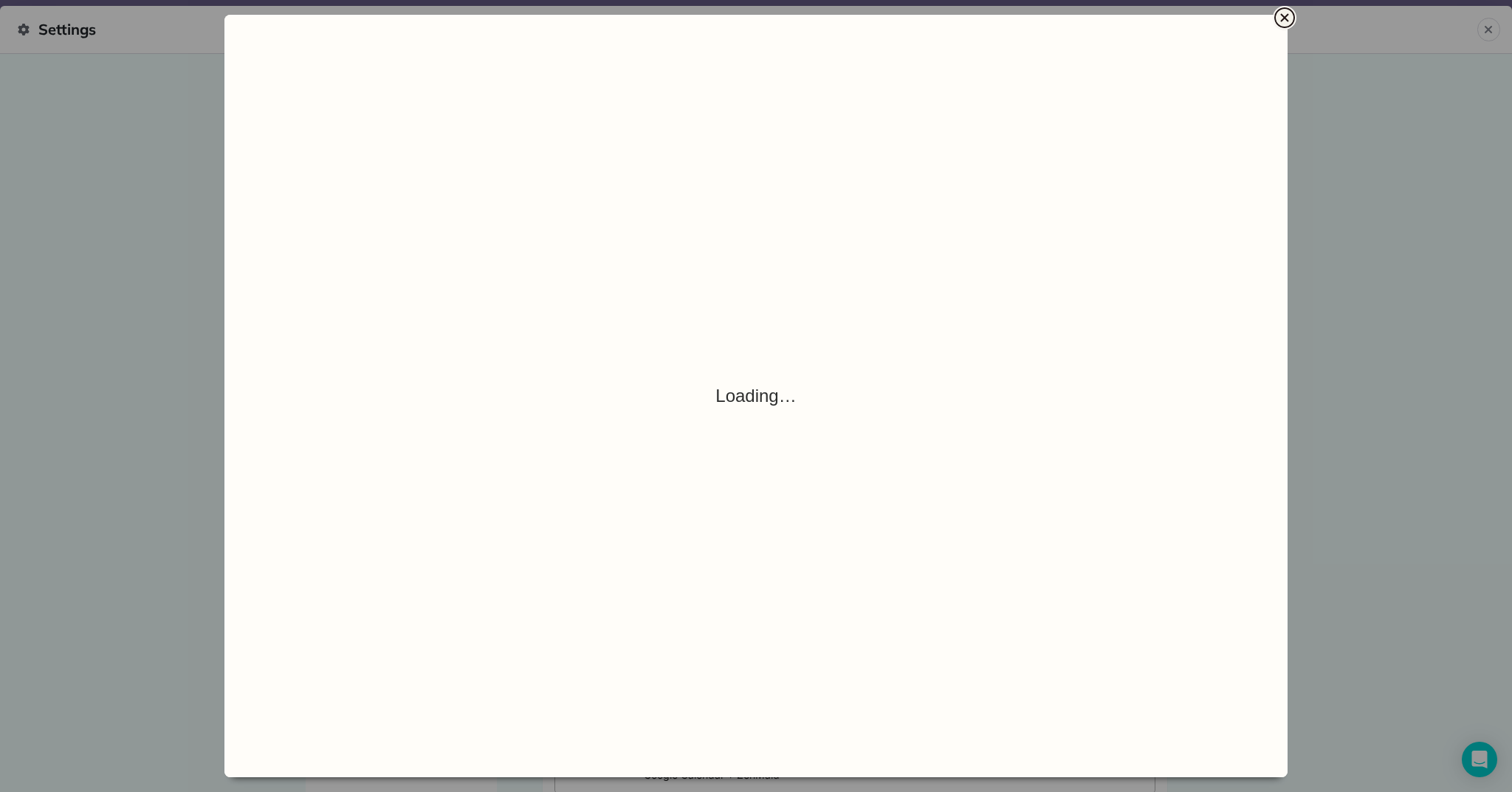
scroll to position [140, 0]
click at [1284, 20] on icon "Close" at bounding box center [1285, 17] width 17 height 17
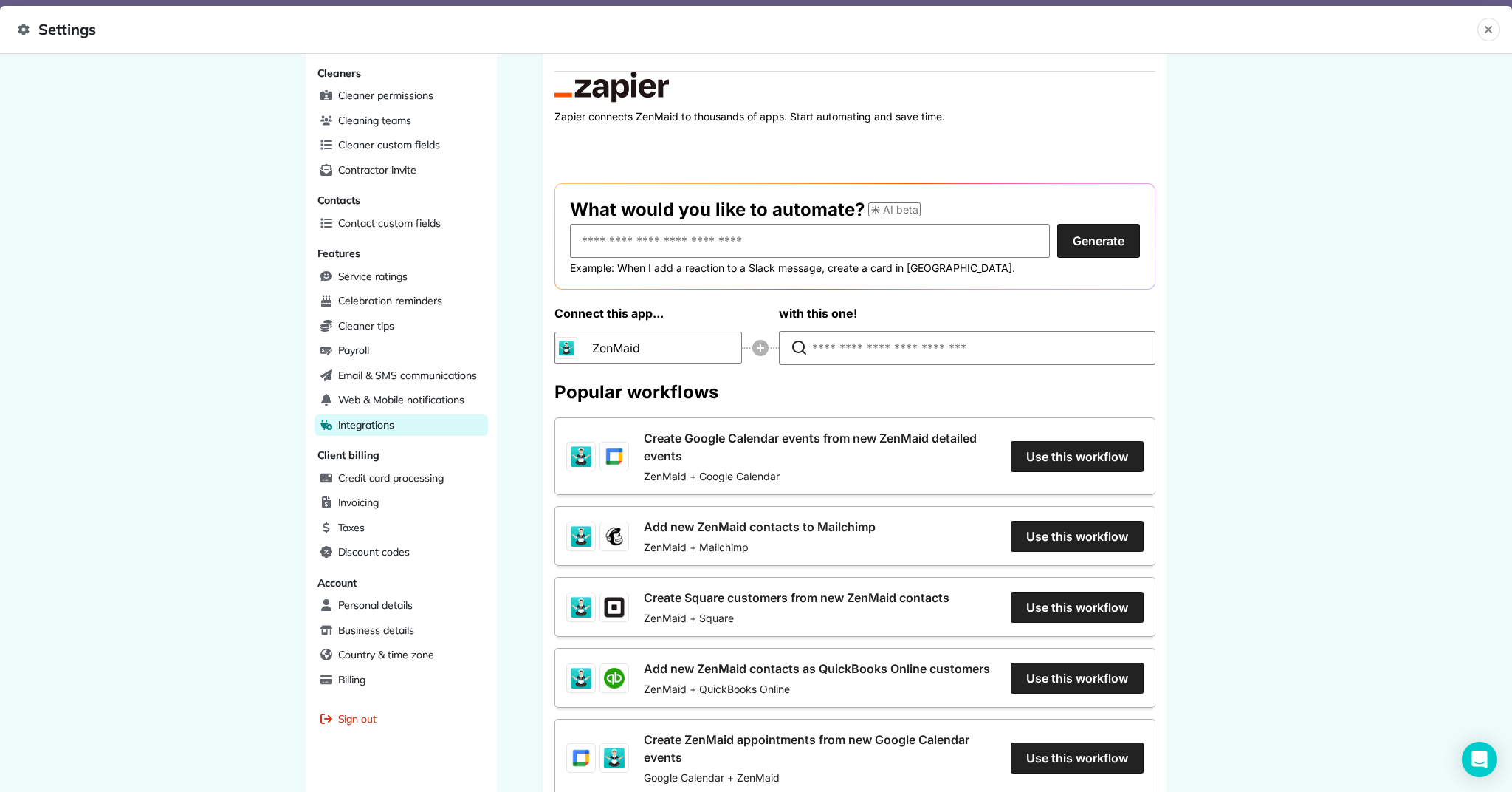
click at [996, 460] on link "Create Google Calendar events from new ZenMaid detailed events" at bounding box center [820, 446] width 352 height 36
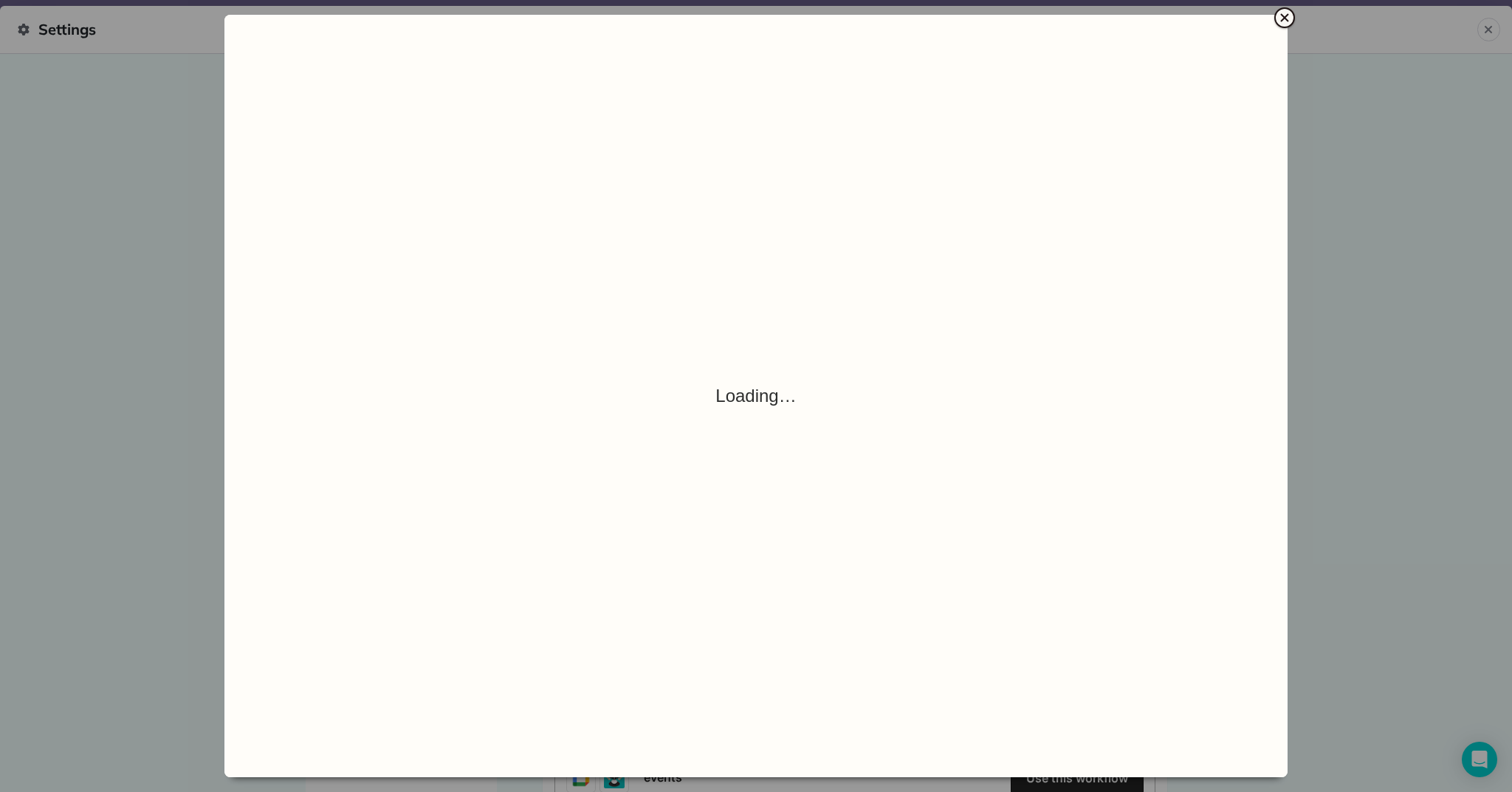
scroll to position [116, 0]
